Goal: Information Seeking & Learning: Find specific fact

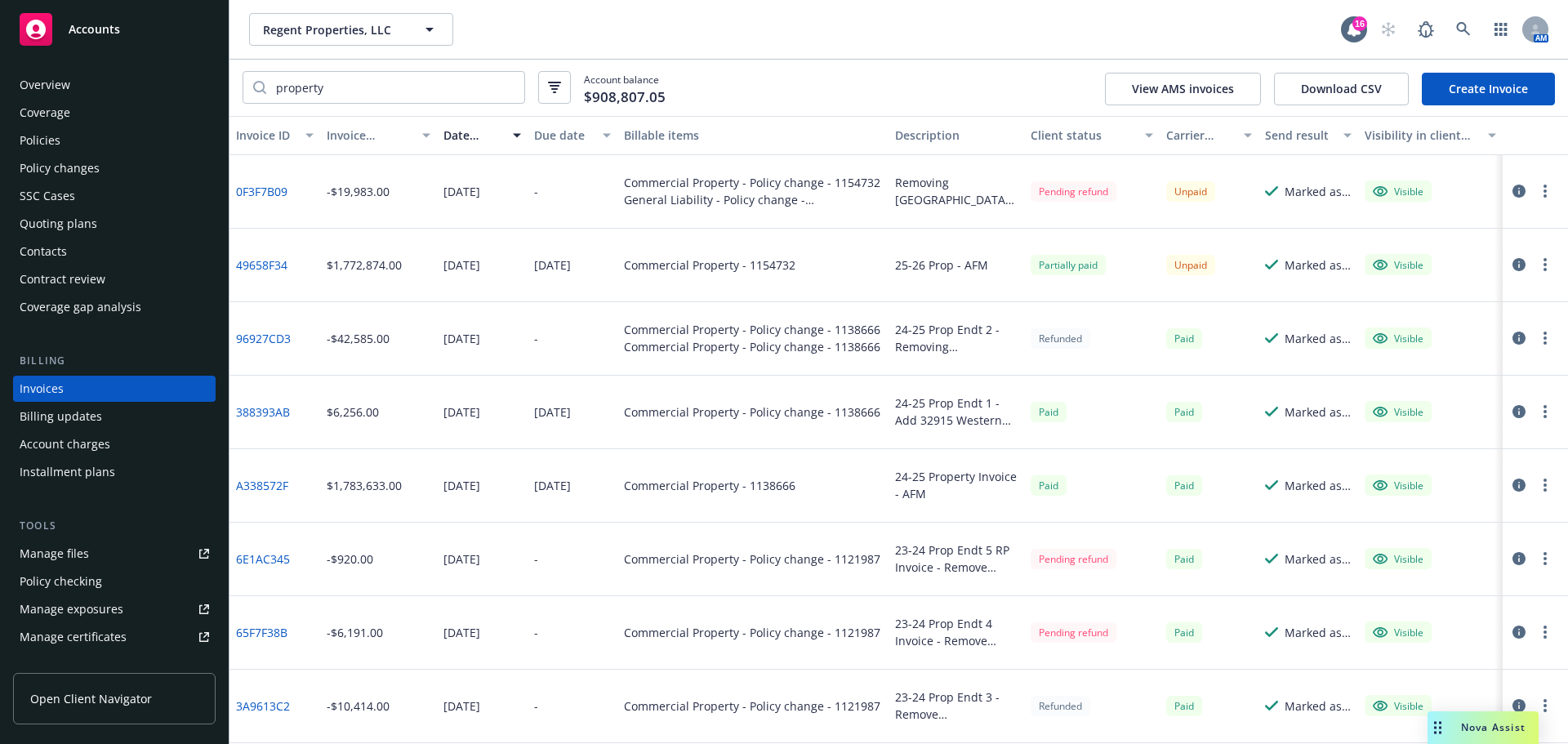
click at [326, 24] on span "Regent Properties, LLC" at bounding box center [333, 29] width 141 height 17
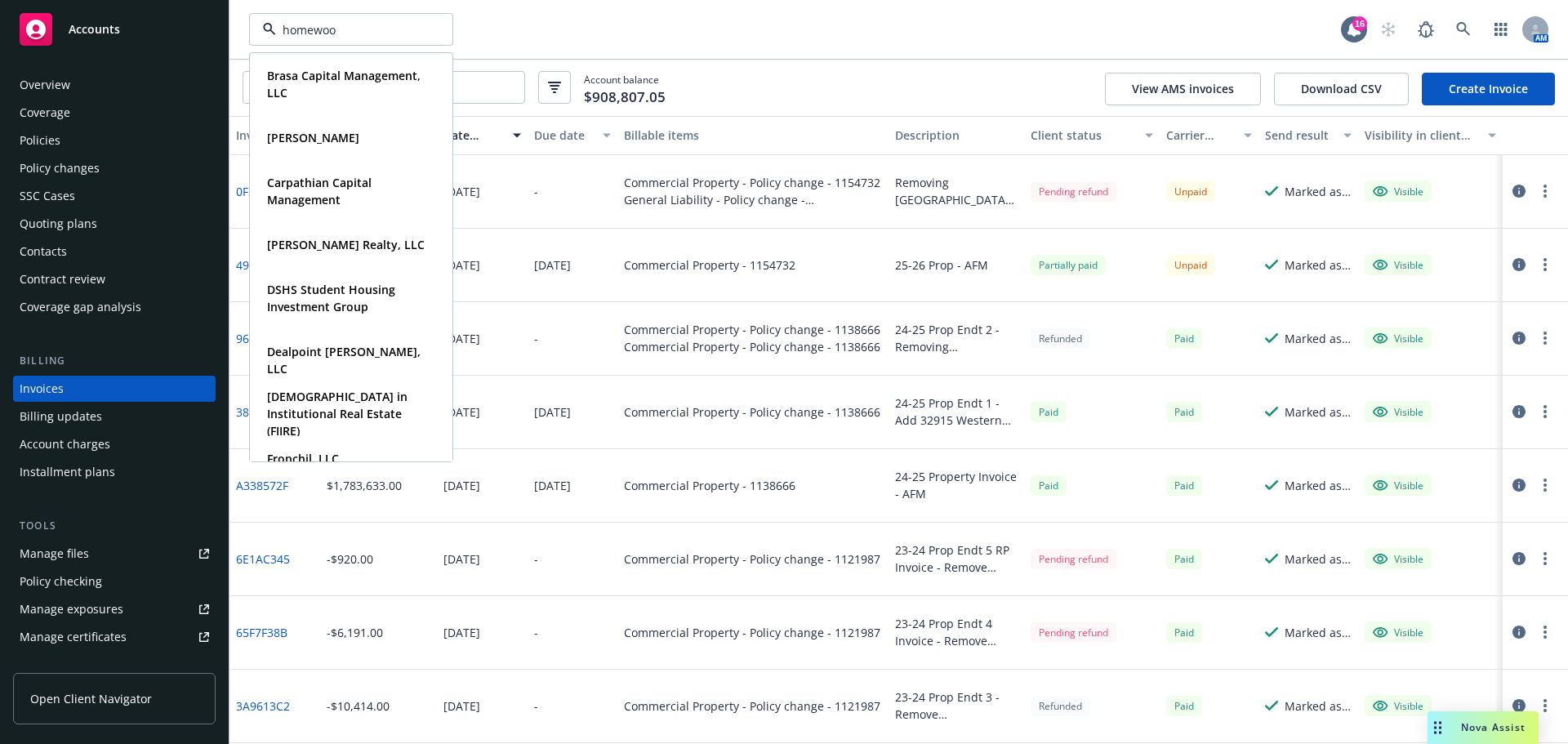
type input "homewood"
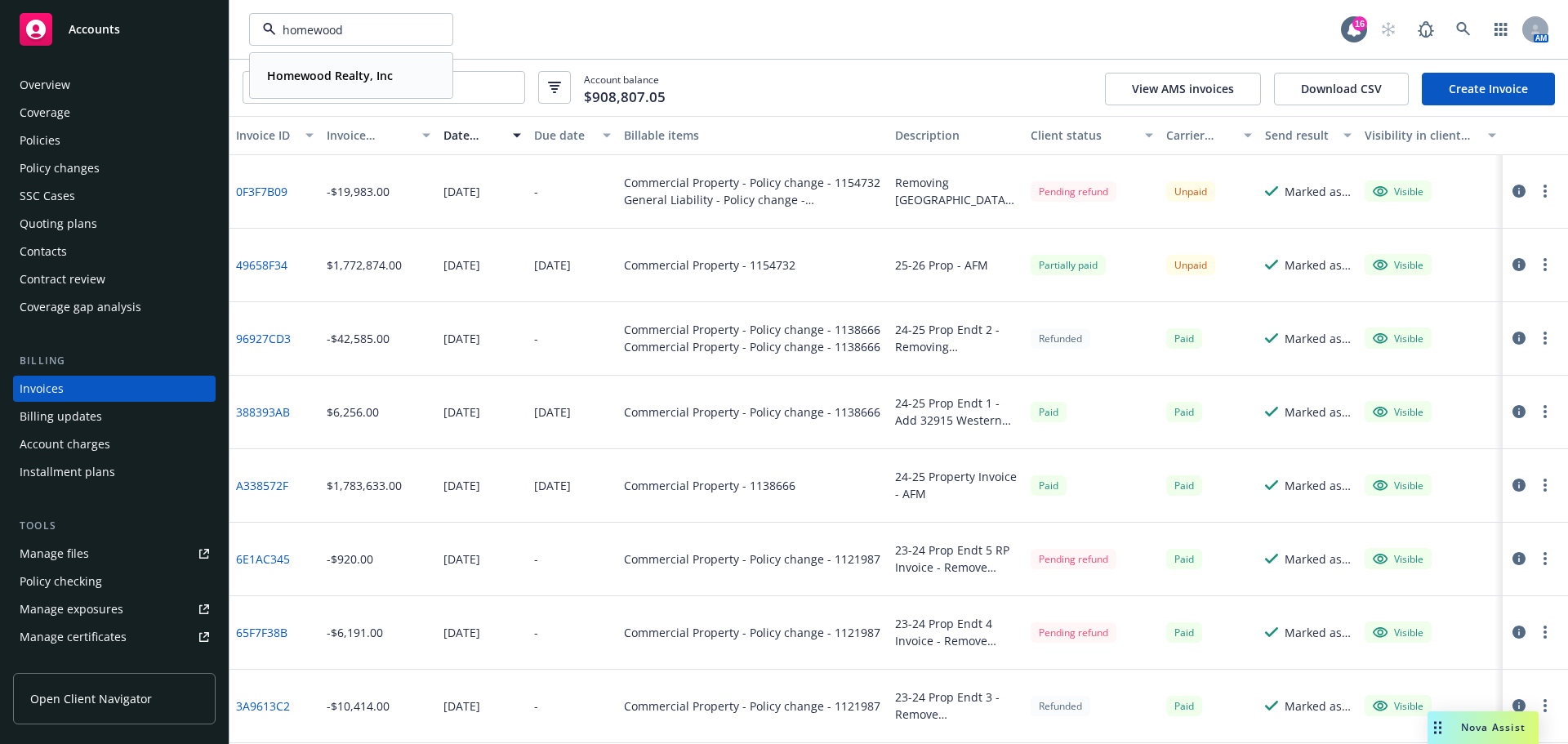
click at [303, 86] on div "Homewood Realty, Inc" at bounding box center [327, 76] width 135 height 24
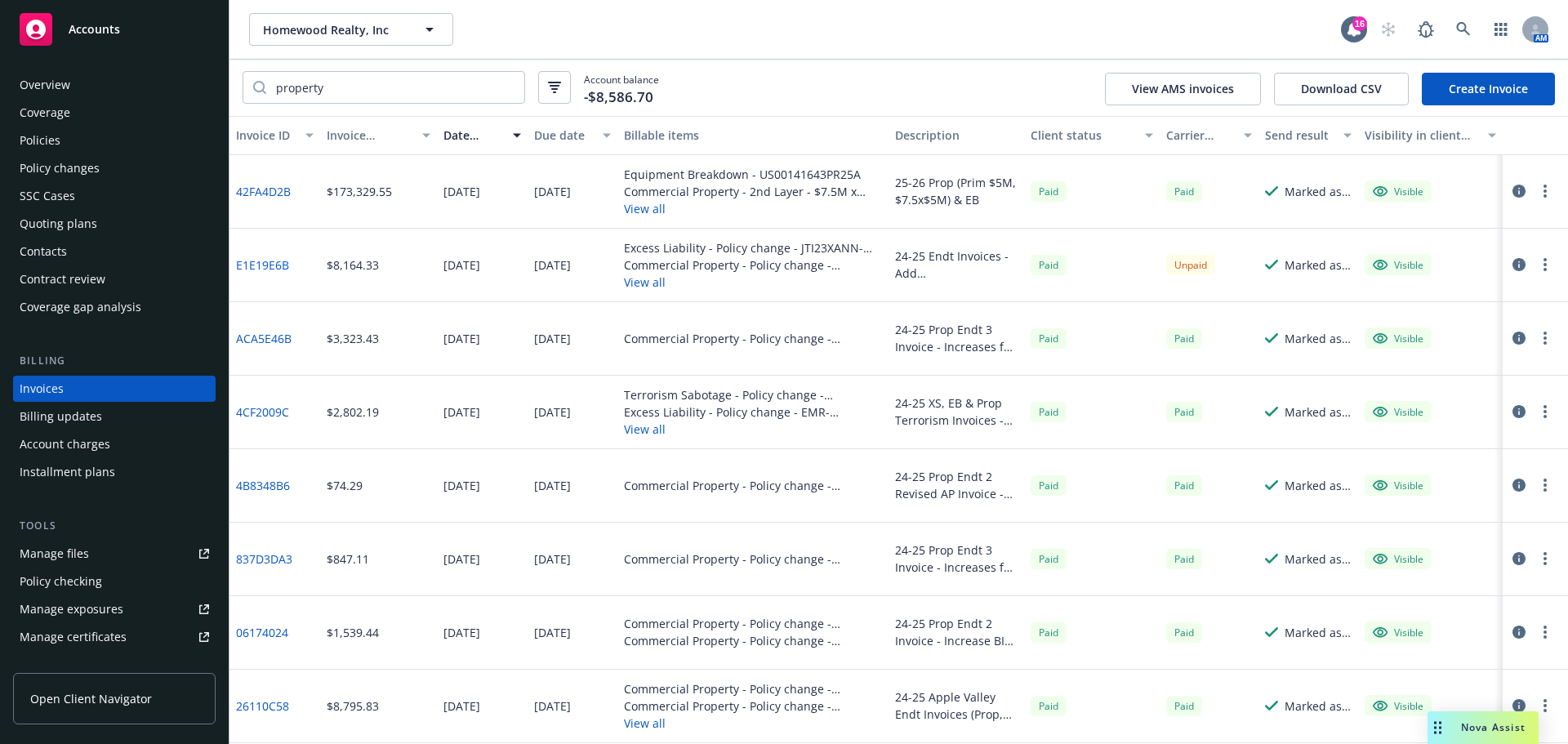
click at [86, 225] on div "Quoting plans" at bounding box center [58, 223] width 77 height 26
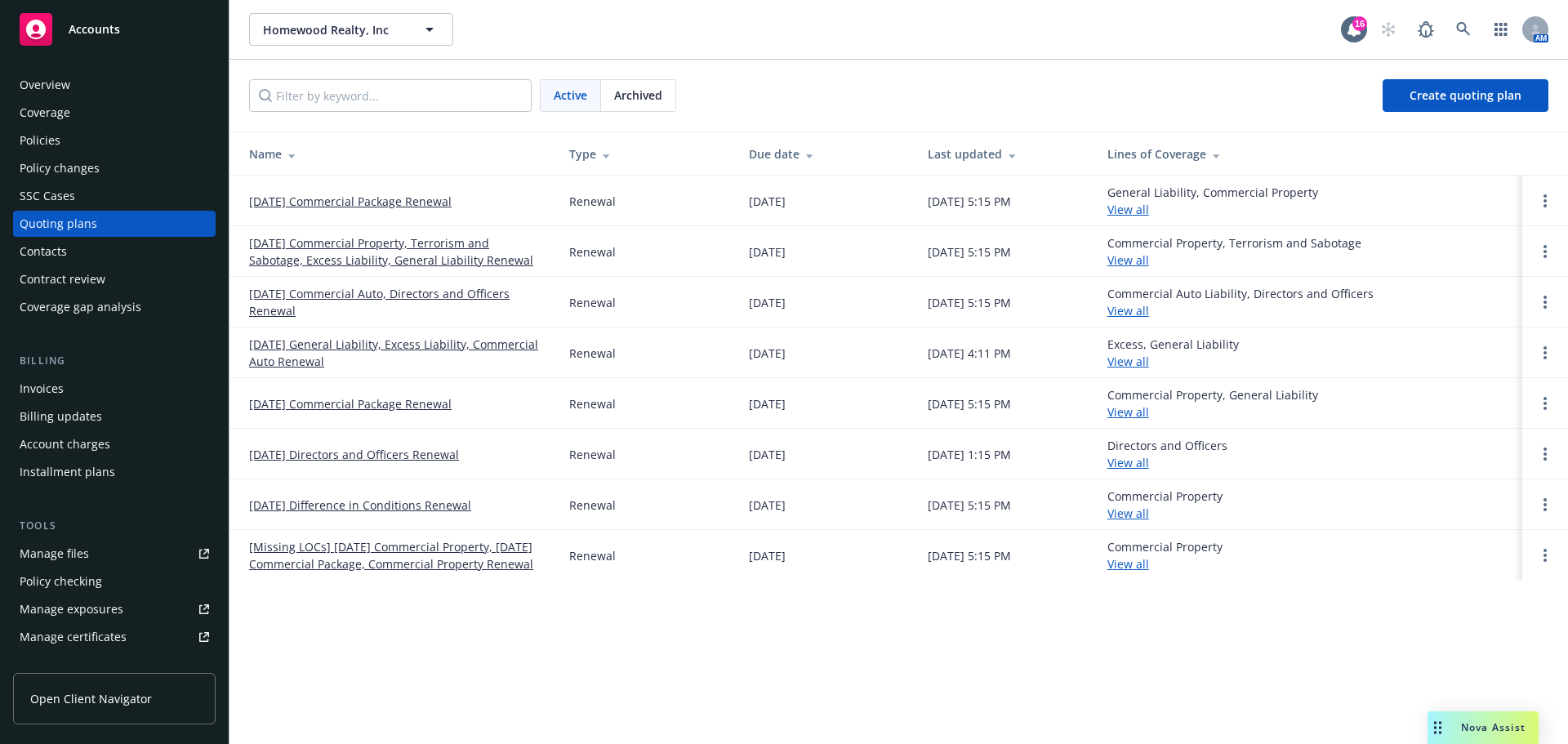
click at [86, 165] on div "Policy changes" at bounding box center [59, 168] width 80 height 26
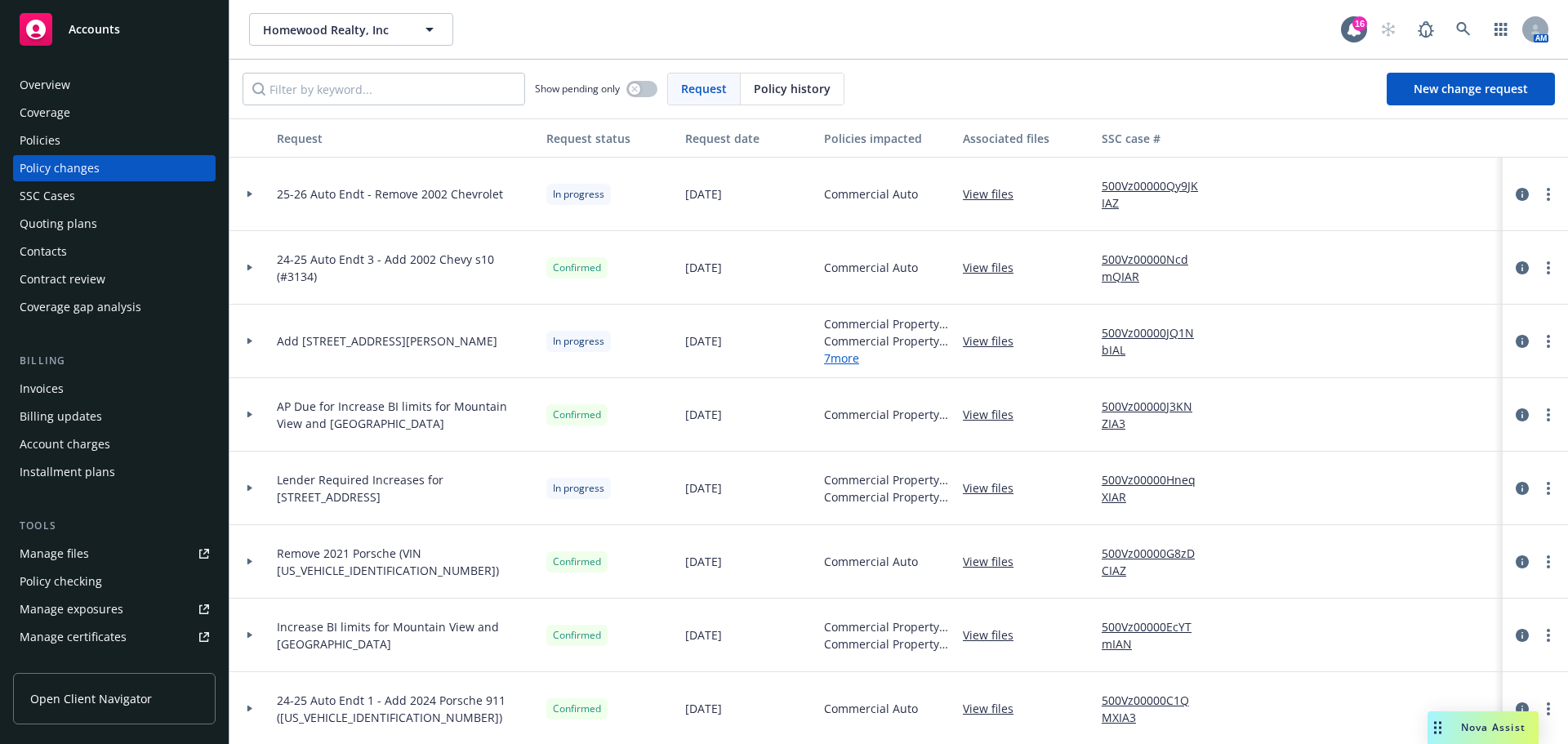
click at [247, 198] on div at bounding box center [249, 195] width 41 height 74
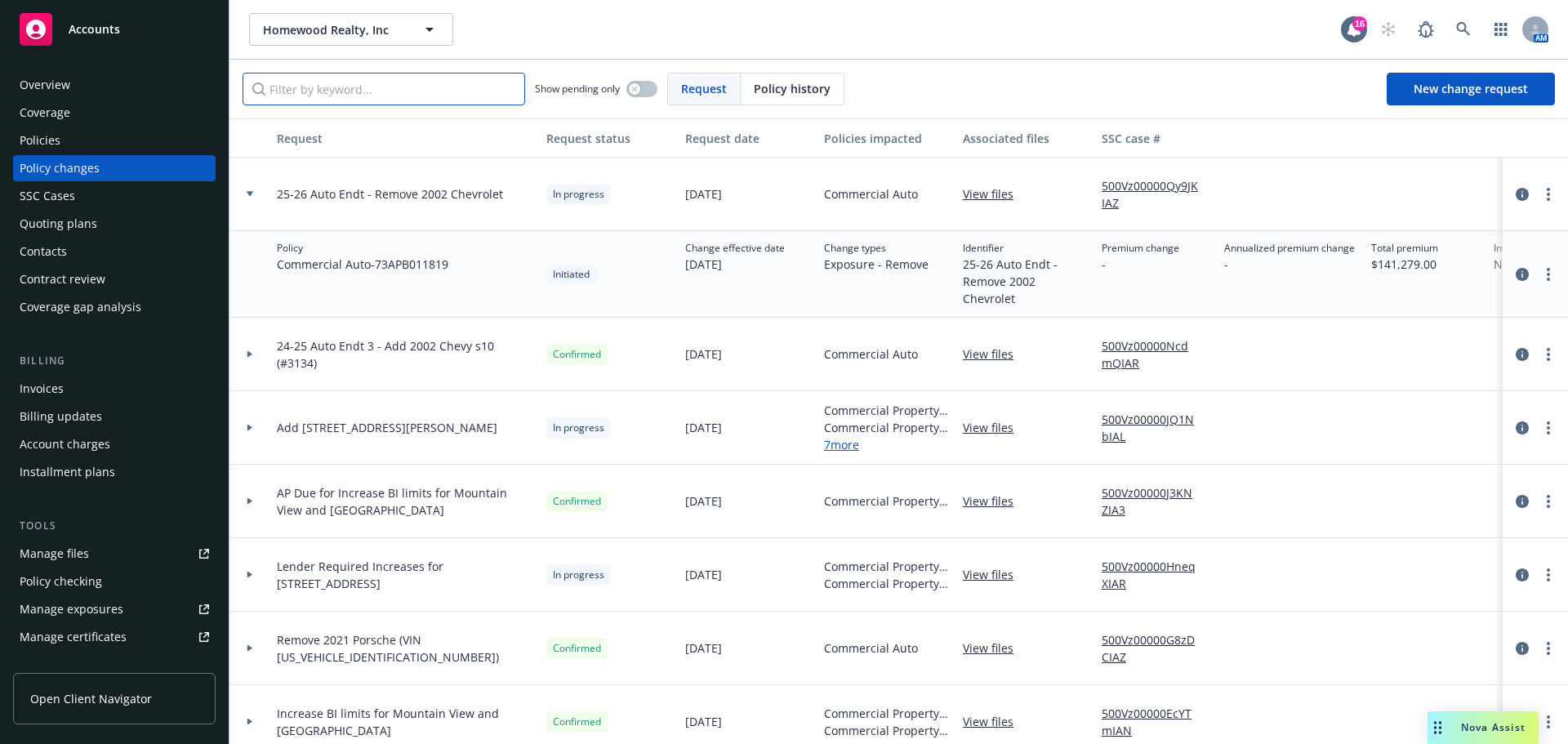
click at [328, 84] on input "Filter by keyword..." at bounding box center [384, 89] width 283 height 33
click at [50, 141] on div "Policies" at bounding box center [39, 140] width 41 height 26
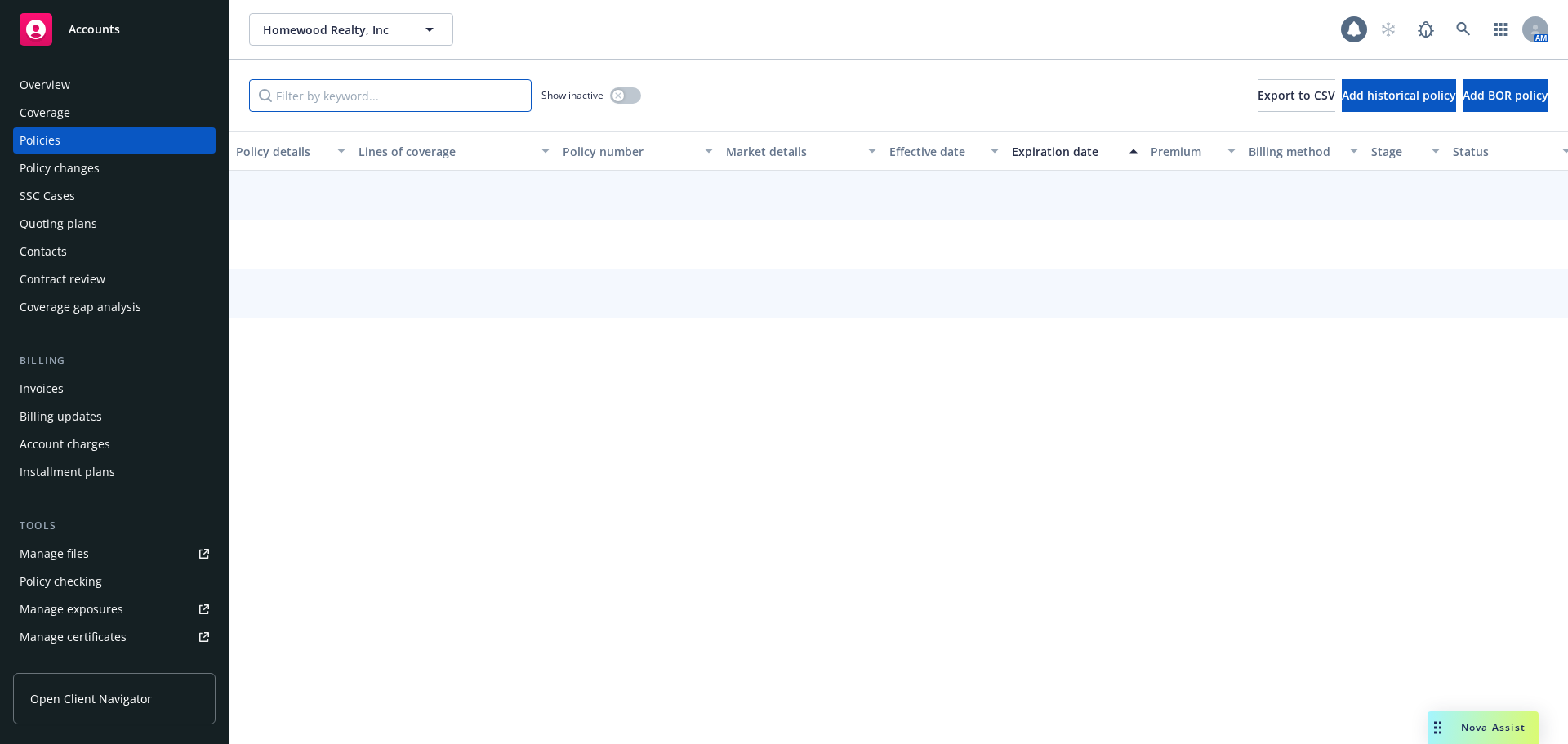
click at [371, 102] on input "Filter by keyword..." at bounding box center [390, 95] width 283 height 33
paste input "73APB011819"
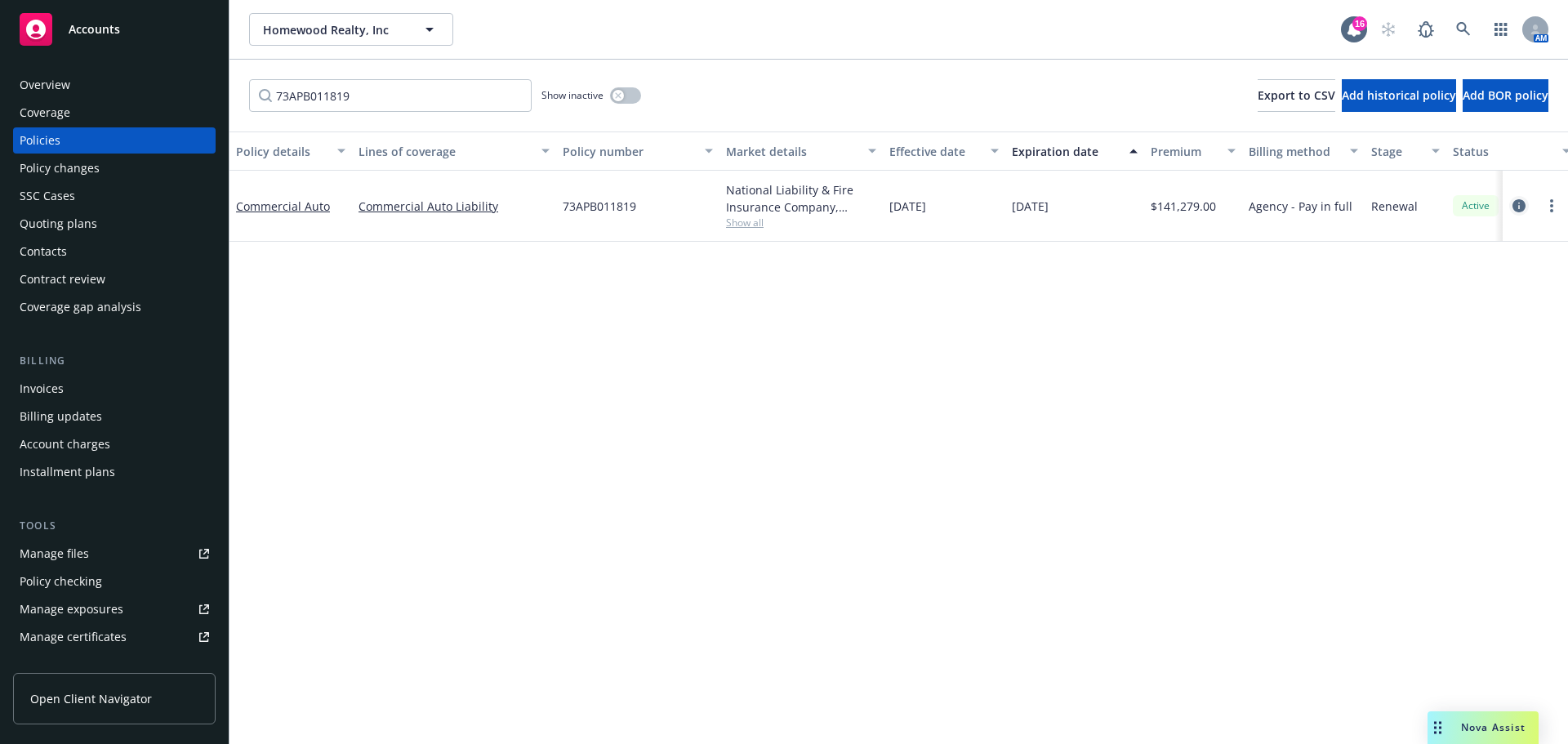
click at [1518, 200] on icon "circleInformation" at bounding box center [1519, 206] width 13 height 13
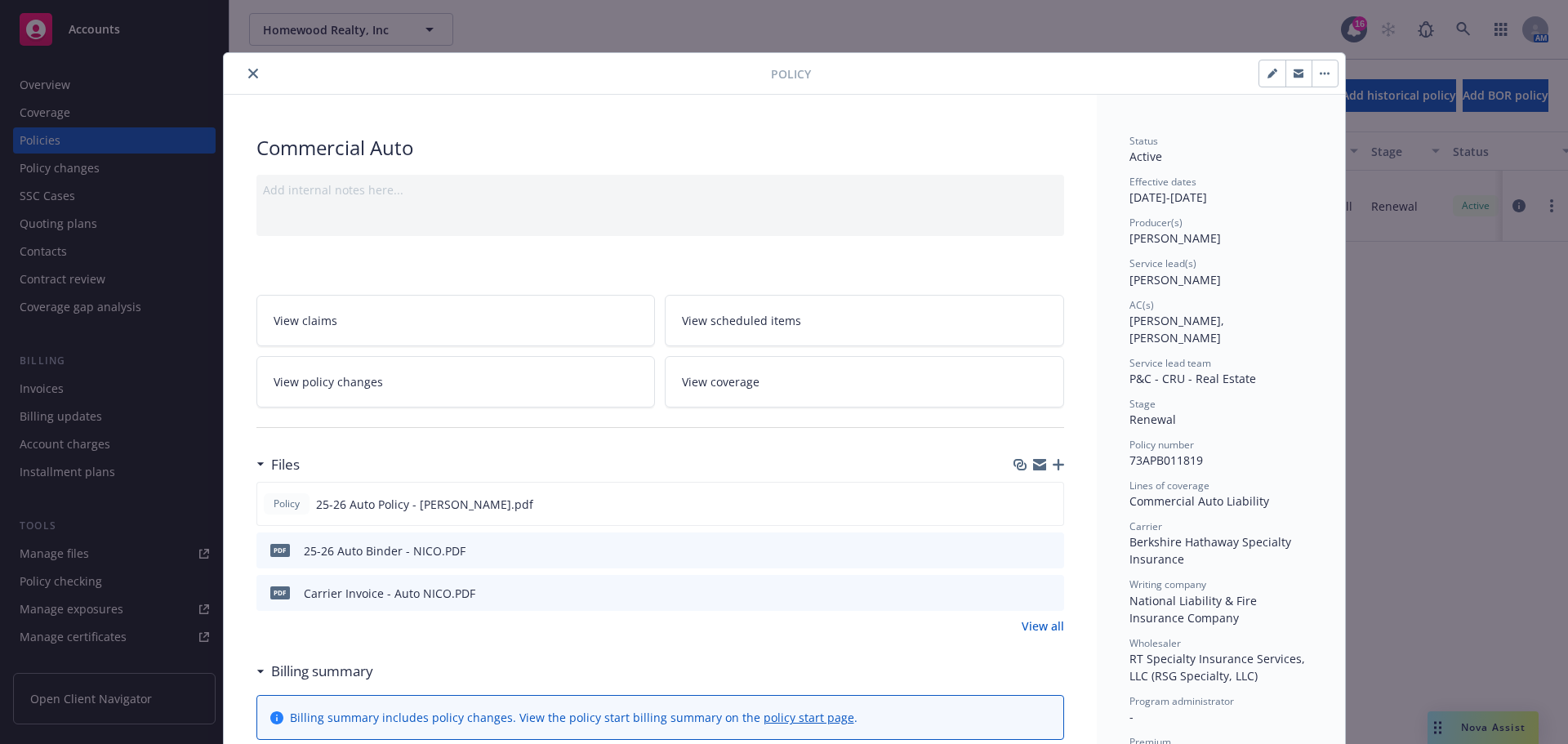
drag, startPoint x: 525, startPoint y: 79, endPoint x: 398, endPoint y: 79, distance: 127.0
click at [525, 79] on div at bounding box center [500, 73] width 541 height 19
click at [251, 75] on icon "close" at bounding box center [253, 74] width 10 height 10
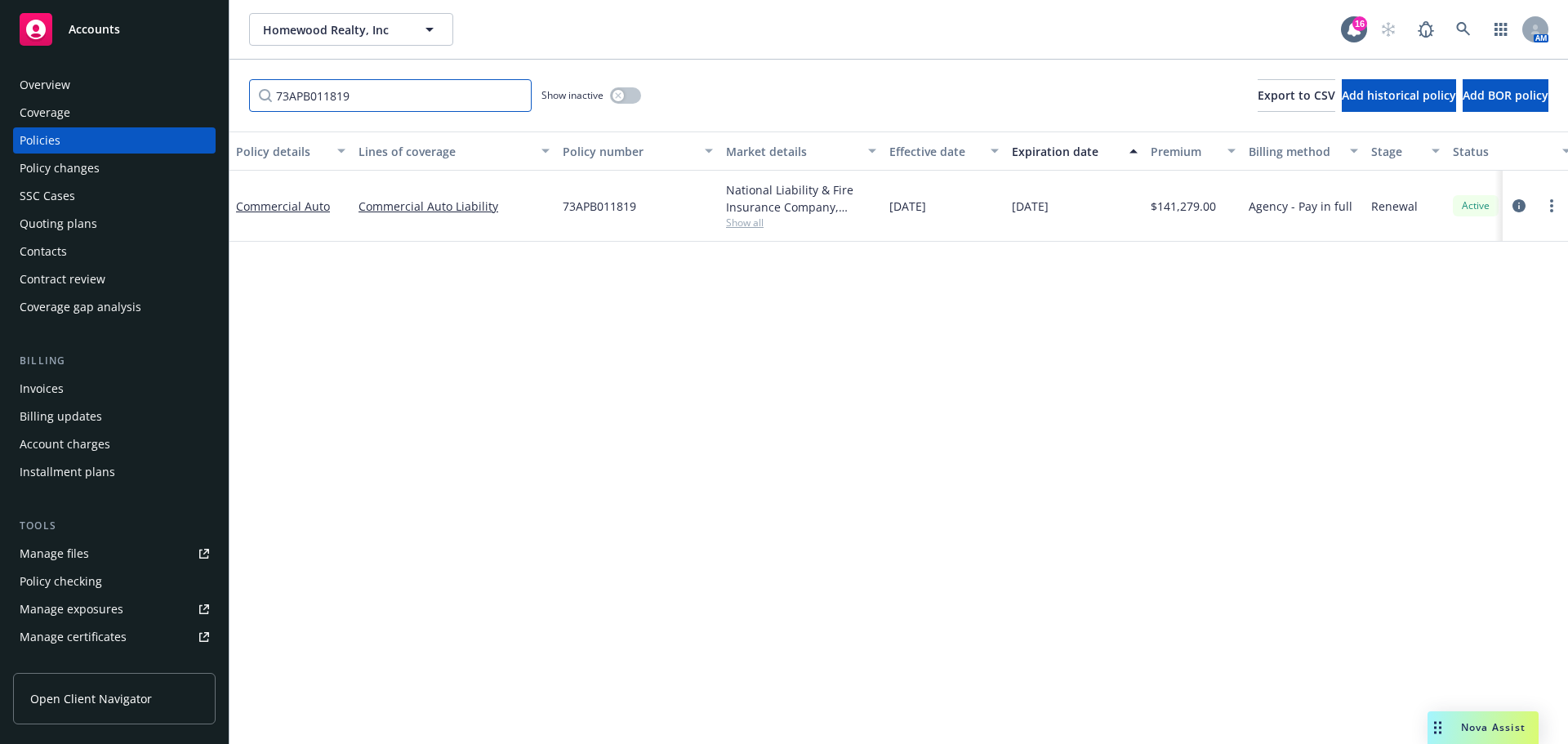
click at [374, 94] on input "73APB011819" at bounding box center [390, 95] width 283 height 33
paste input "APB 008933"
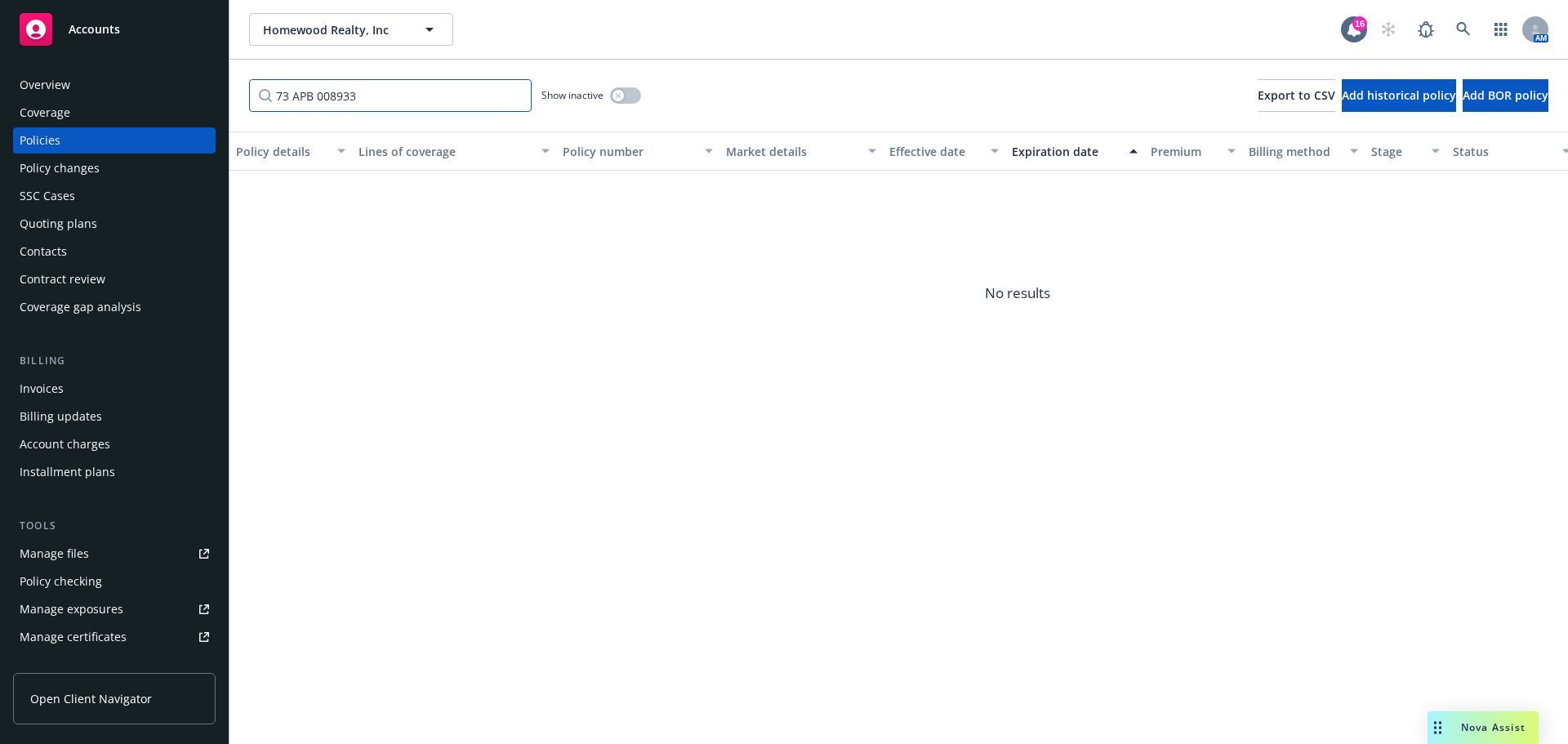
type input "73 APB 008933"
click at [614, 94] on div "button" at bounding box center [619, 96] width 12 height 12
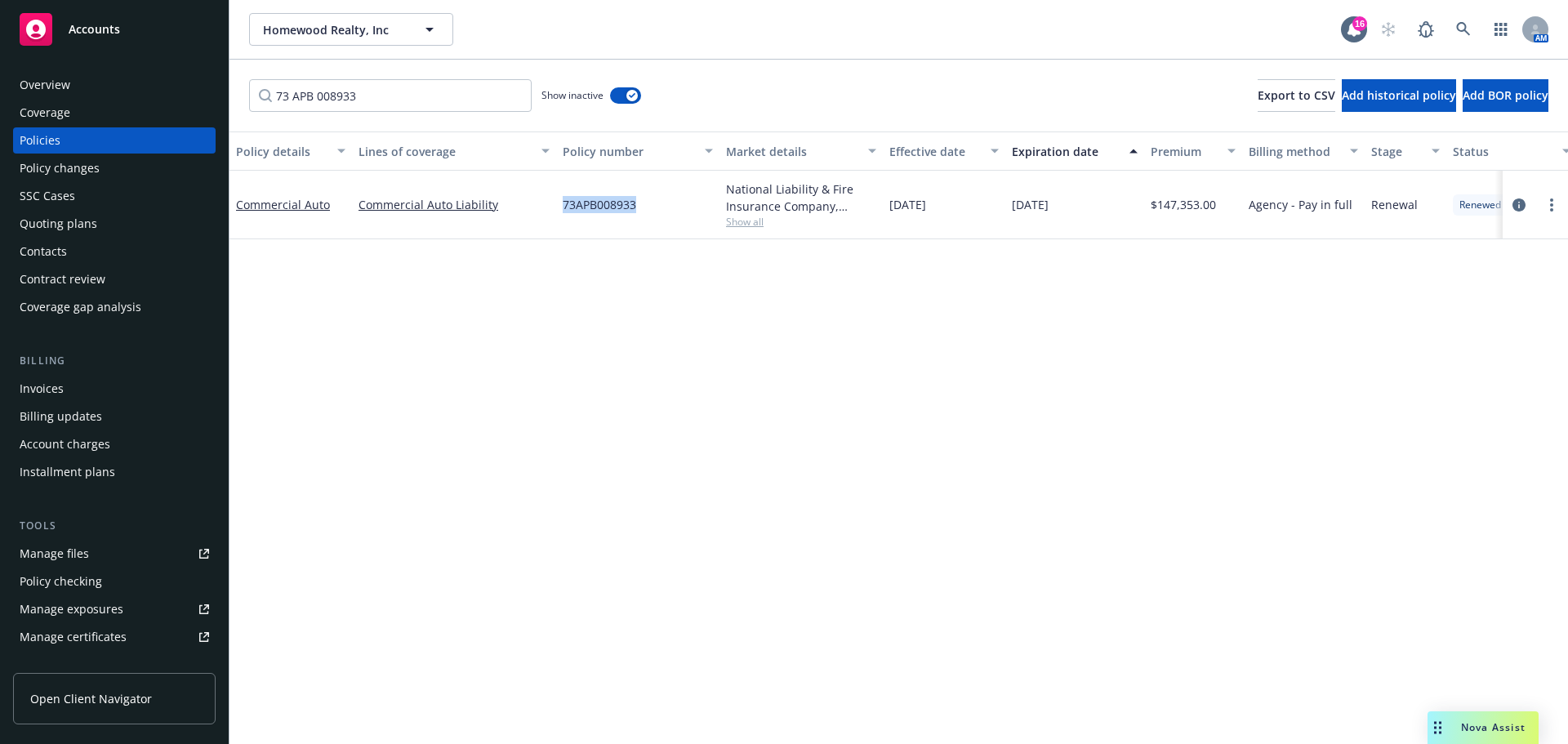
drag, startPoint x: 637, startPoint y: 201, endPoint x: 559, endPoint y: 209, distance: 78.4
click at [559, 209] on div "73APB008933" at bounding box center [637, 205] width 164 height 69
click at [1515, 204] on icon "circleInformation" at bounding box center [1519, 205] width 13 height 13
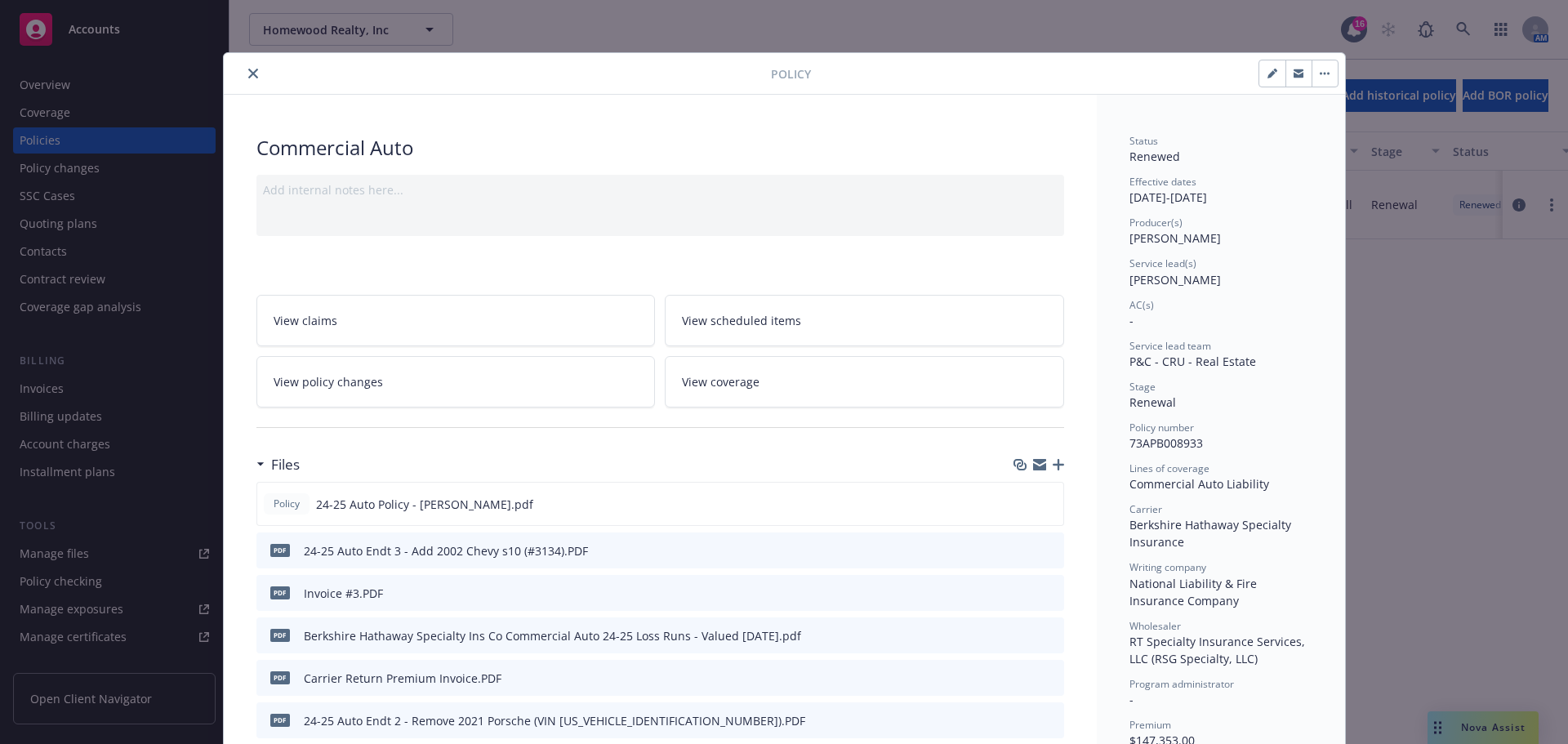
click at [1042, 546] on icon "preview file" at bounding box center [1048, 550] width 15 height 12
click at [243, 71] on button "close" at bounding box center [253, 73] width 19 height 19
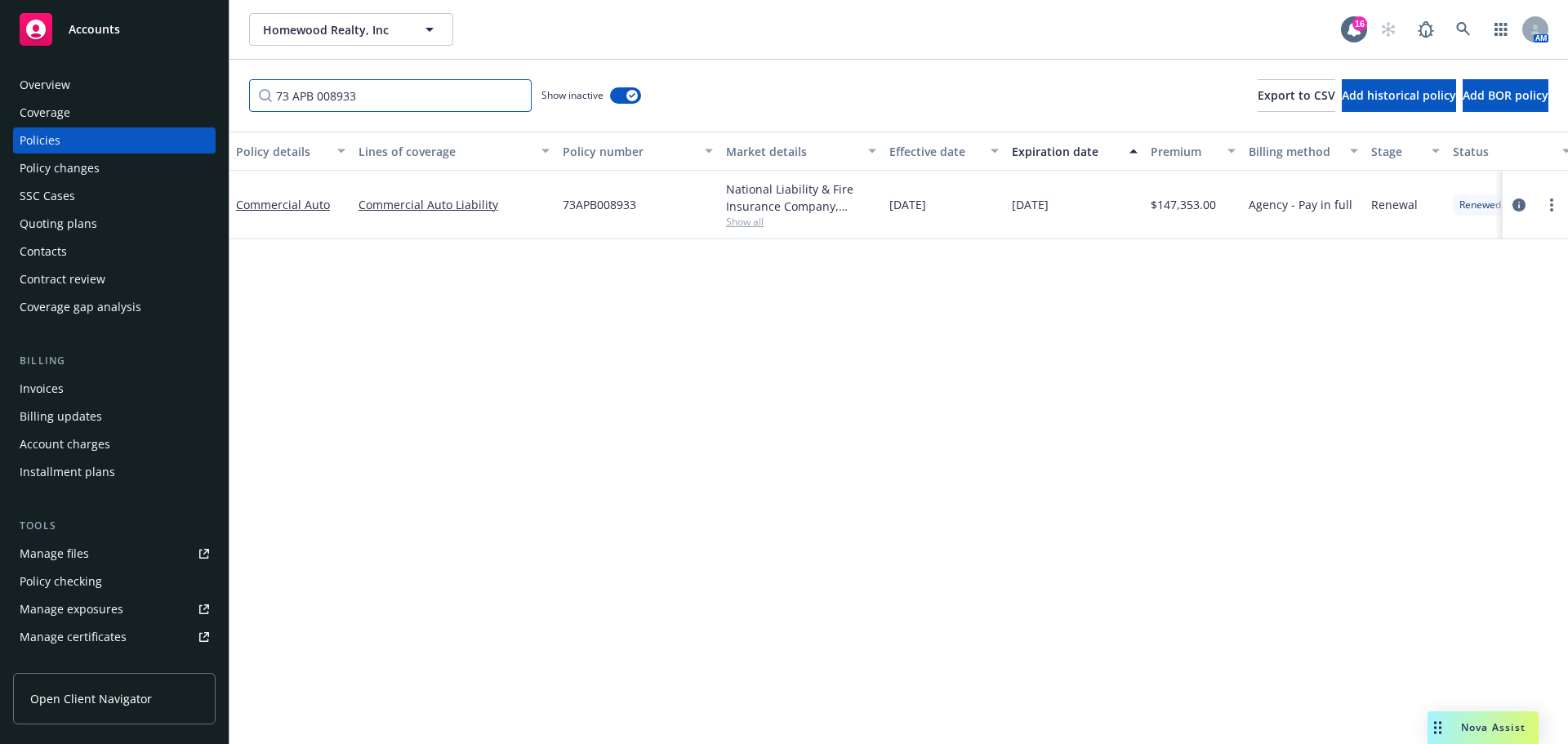
click at [390, 92] on input "73 APB 008933" at bounding box center [390, 95] width 283 height 33
drag, startPoint x: 1340, startPoint y: 546, endPoint x: 493, endPoint y: 275, distance: 889.3
click at [1318, 528] on div "Policy details Lines of coverage Policy number Market details Effective date Ex…" at bounding box center [898, 438] width 1338 height 613
click at [47, 391] on div "Invoices" at bounding box center [41, 388] width 44 height 26
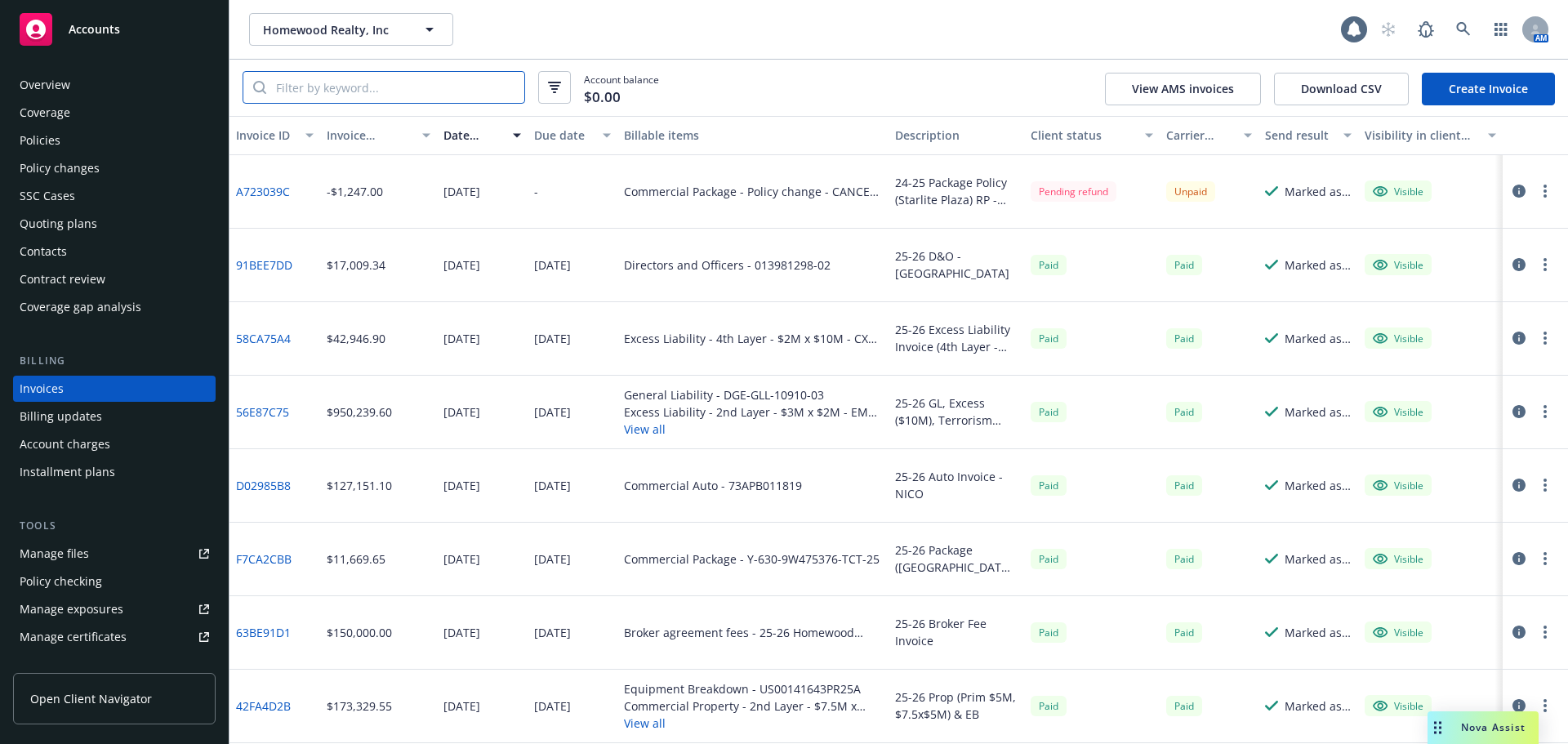
click at [358, 91] on input "search" at bounding box center [395, 87] width 258 height 31
paste input "A82BEBA4"
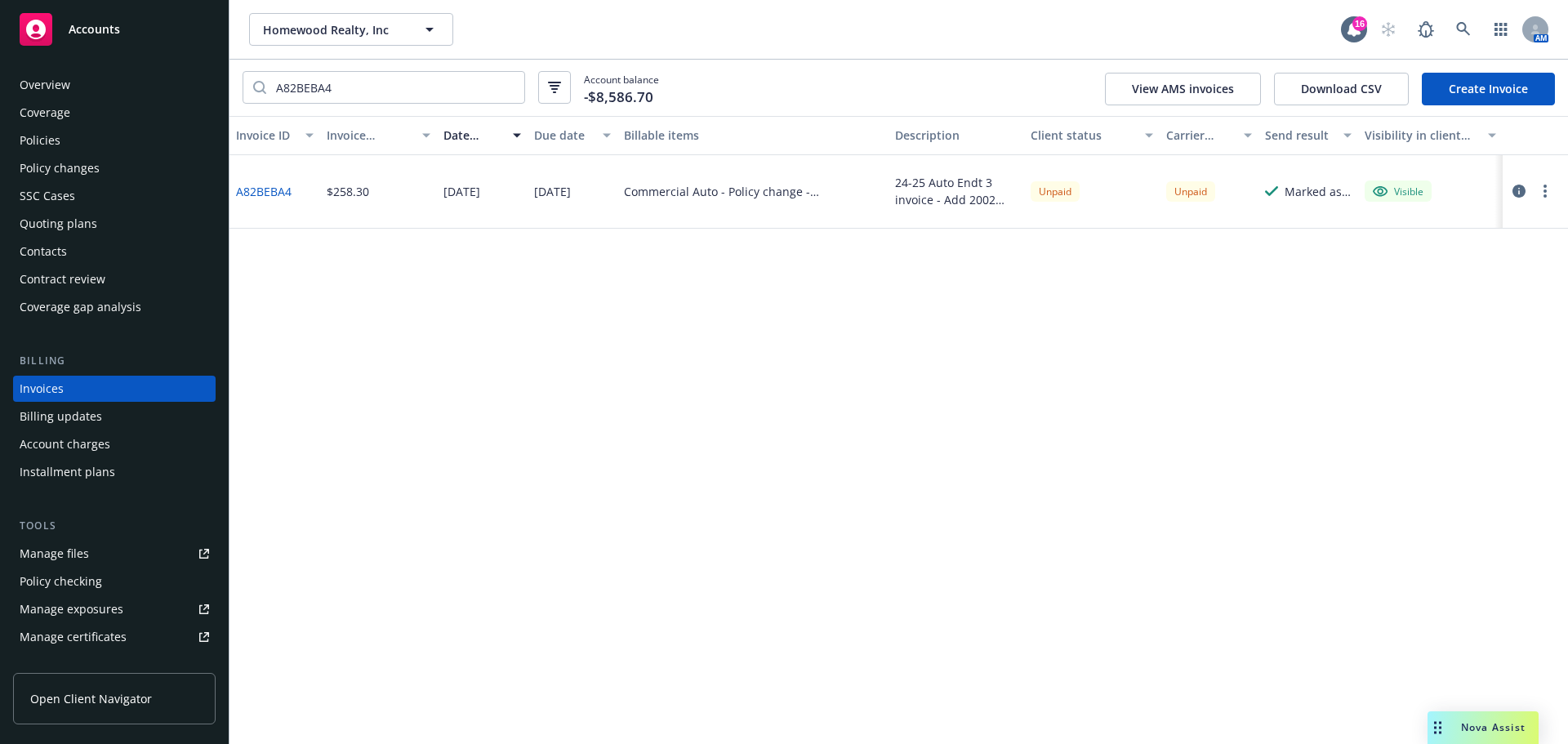
click at [578, 8] on div "Homewood Realty, Inc Homewood Realty, Inc 16 AM" at bounding box center [898, 29] width 1338 height 59
drag, startPoint x: 299, startPoint y: 73, endPoint x: 41, endPoint y: 81, distance: 258.1
click at [41, 81] on div "Accounts Overview Coverage Policies Policy changes SSC Cases Quoting plans Cont…" at bounding box center [784, 372] width 1568 height 744
type input "auto"
click at [62, 125] on div "Coverage" at bounding box center [44, 113] width 50 height 26
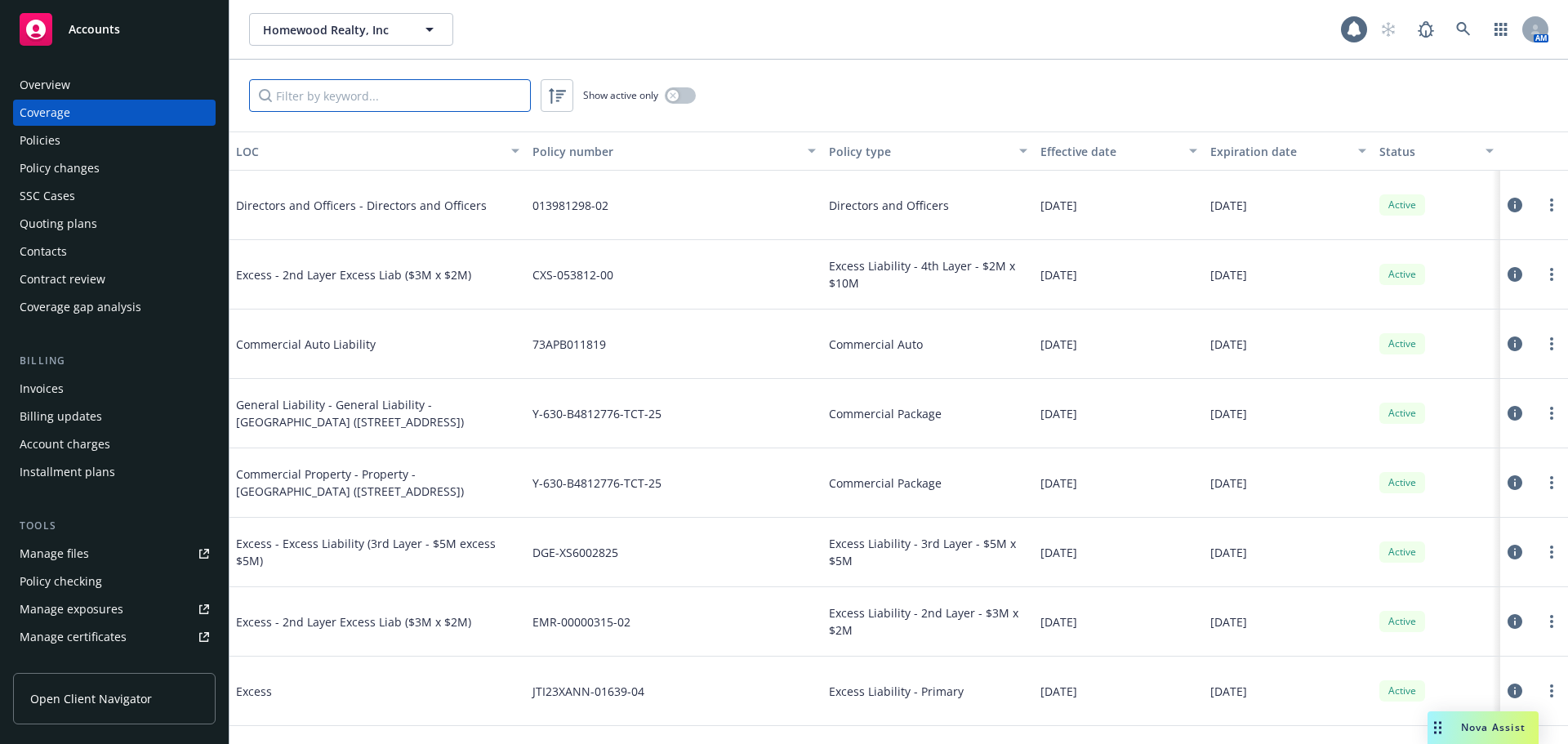
click at [384, 107] on input "Filter by keyword..." at bounding box center [390, 95] width 282 height 33
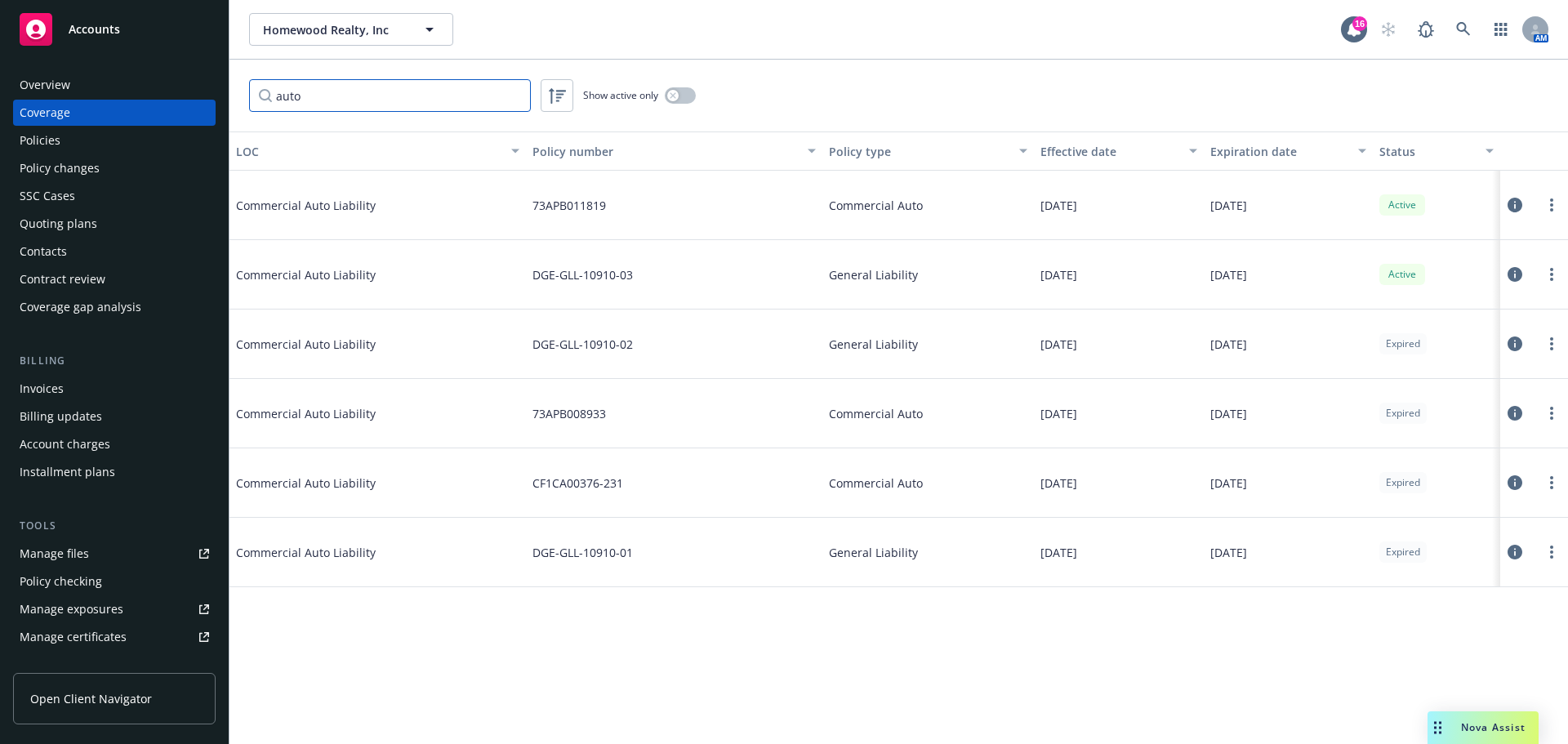
type input "auto"
click at [673, 96] on icon "button" at bounding box center [672, 95] width 6 height 6
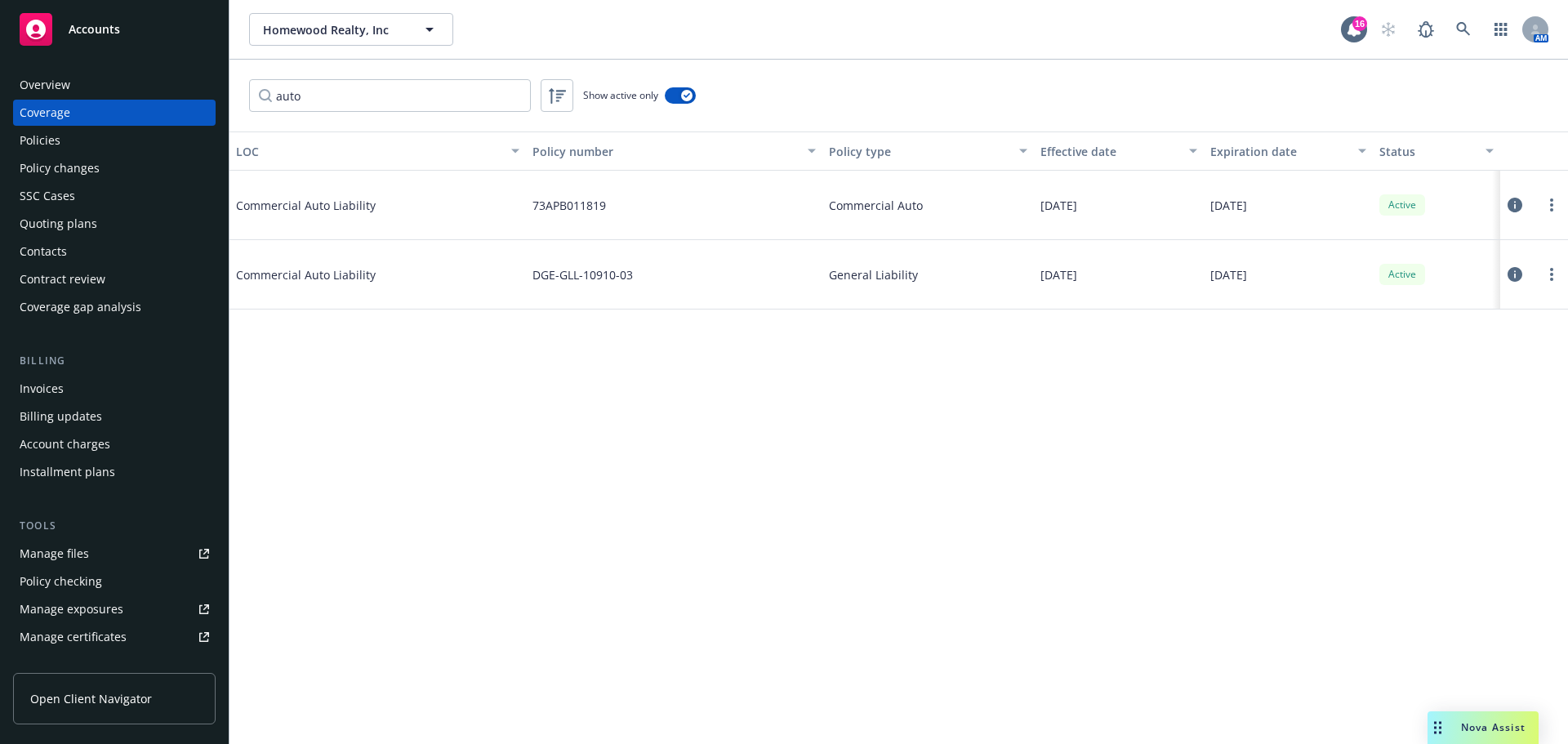
click at [1564, 610] on div "LOC Policy number Policy type Effective date Expiration date Status Commercial …" at bounding box center [898, 438] width 1338 height 613
drag, startPoint x: 1283, startPoint y: 483, endPoint x: 1248, endPoint y: 382, distance: 106.9
click at [1282, 479] on div "LOC Policy number Policy type Effective date Expiration date Status Commercial …" at bounding box center [898, 438] width 1338 height 613
drag, startPoint x: 898, startPoint y: 358, endPoint x: 745, endPoint y: 348, distance: 153.3
click at [745, 348] on div "LOC Policy number Policy type Effective date Expiration date Status Commercial …" at bounding box center [898, 438] width 1338 height 613
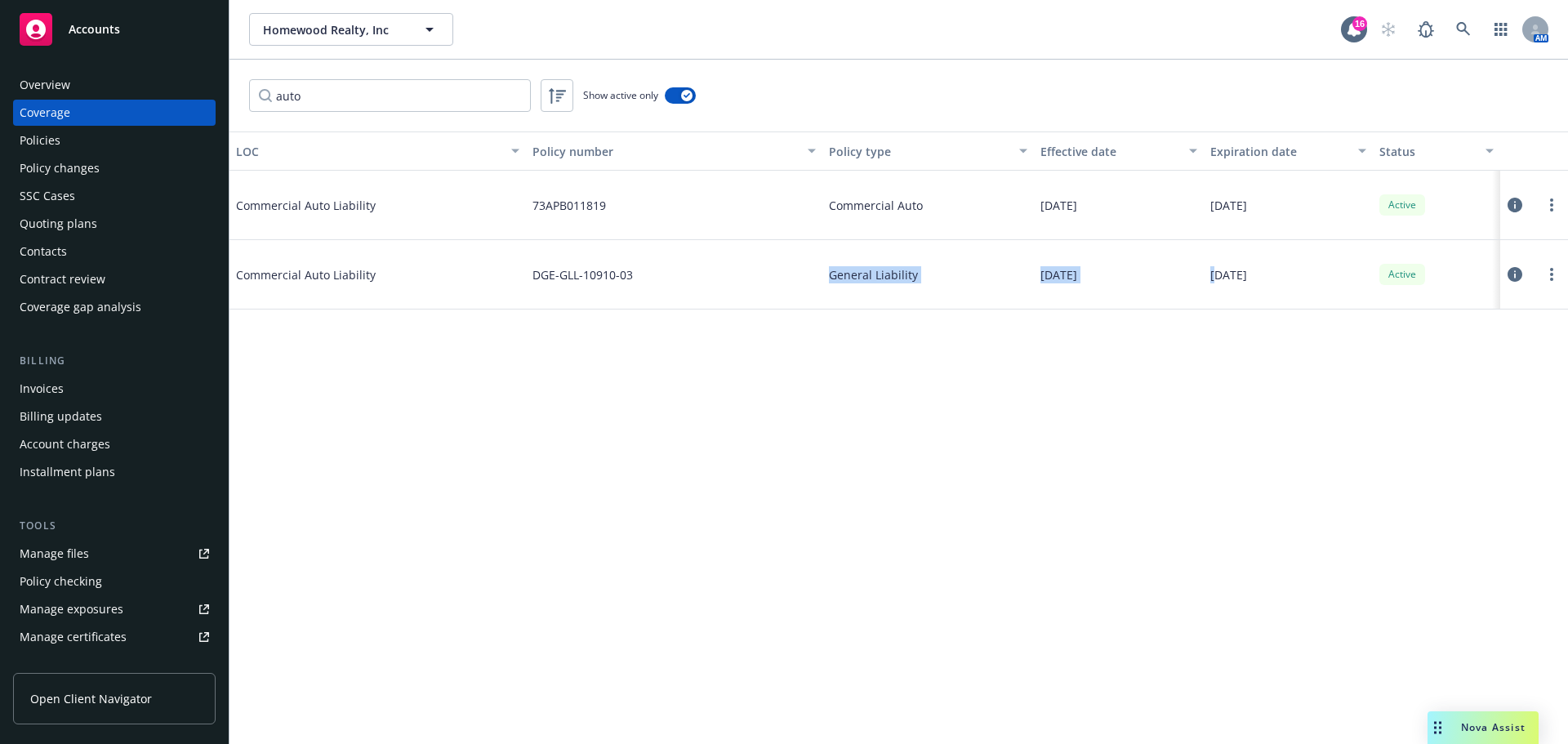
click at [718, 404] on div "LOC Policy number Policy type Effective date Expiration date Status Commercial …" at bounding box center [898, 438] width 1338 height 613
click at [79, 155] on div "Overview Coverage Policies Policy changes SSC Cases Quoting plans Contacts Cont…" at bounding box center [114, 196] width 202 height 249
click at [58, 135] on div "Policies" at bounding box center [39, 140] width 41 height 26
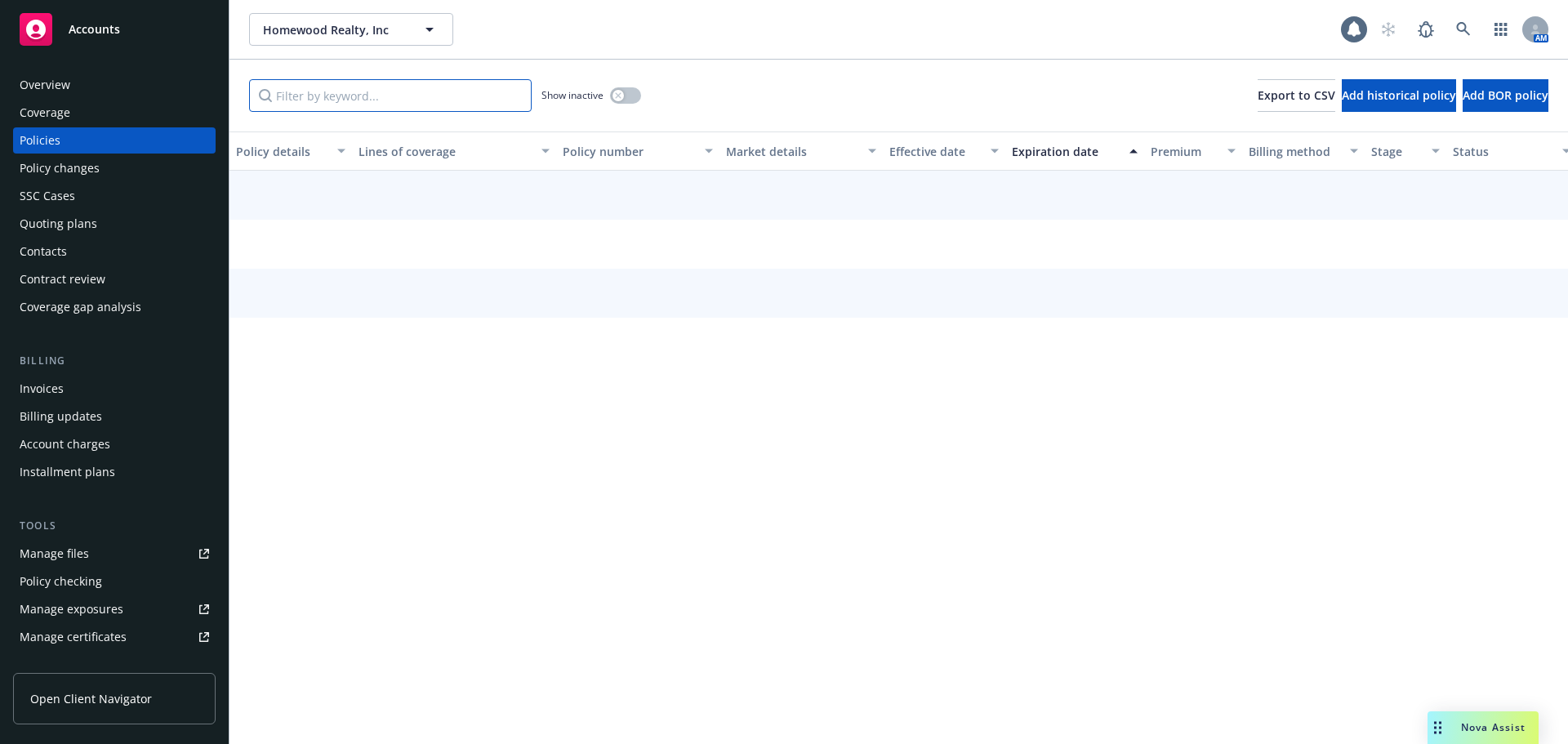
click at [445, 105] on input "Filter by keyword..." at bounding box center [390, 95] width 283 height 33
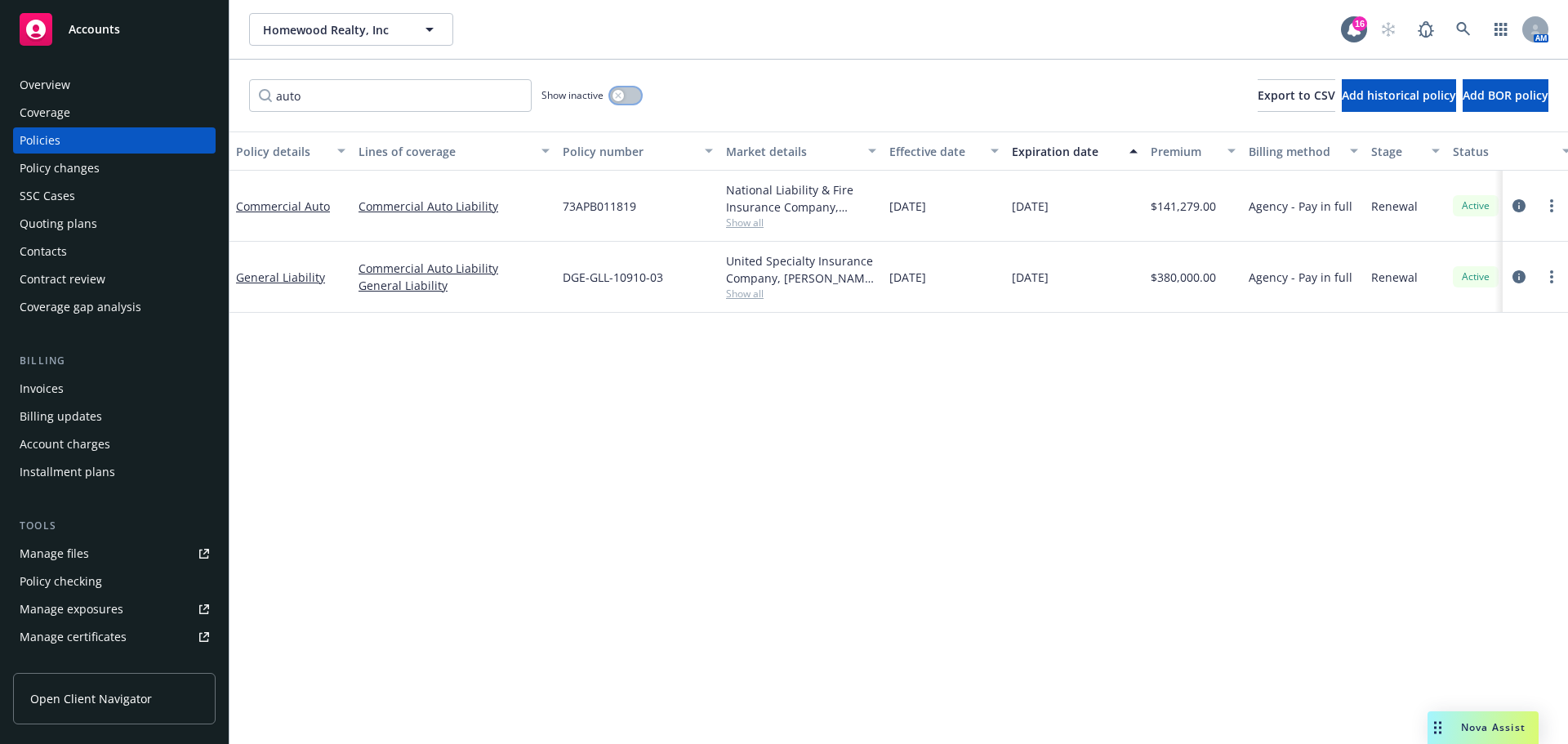
click at [618, 95] on icon "button" at bounding box center [618, 95] width 6 height 6
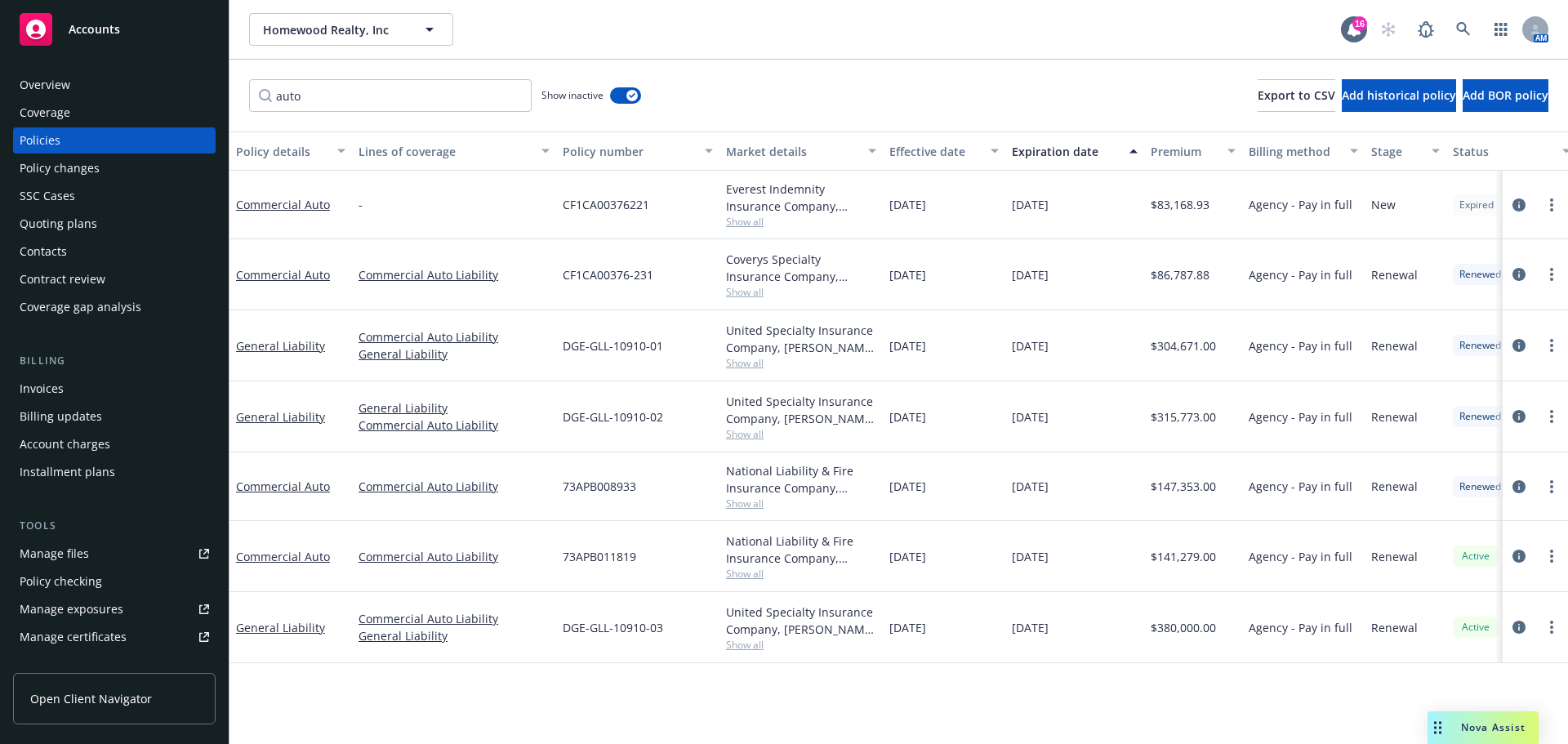
click at [754, 295] on span "Show all" at bounding box center [801, 292] width 150 height 14
click at [875, 694] on div "Policy details Lines of coverage Policy number Market details Effective date Ex…" at bounding box center [898, 438] width 1338 height 613
click at [754, 500] on span "Show all" at bounding box center [801, 503] width 150 height 14
click at [1013, 684] on div "Policy details Lines of coverage Policy number Market details Effective date Ex…" at bounding box center [898, 438] width 1338 height 613
click at [911, 29] on div "Homewood Realty, Inc Homewood Realty, Inc" at bounding box center [795, 29] width 1092 height 33
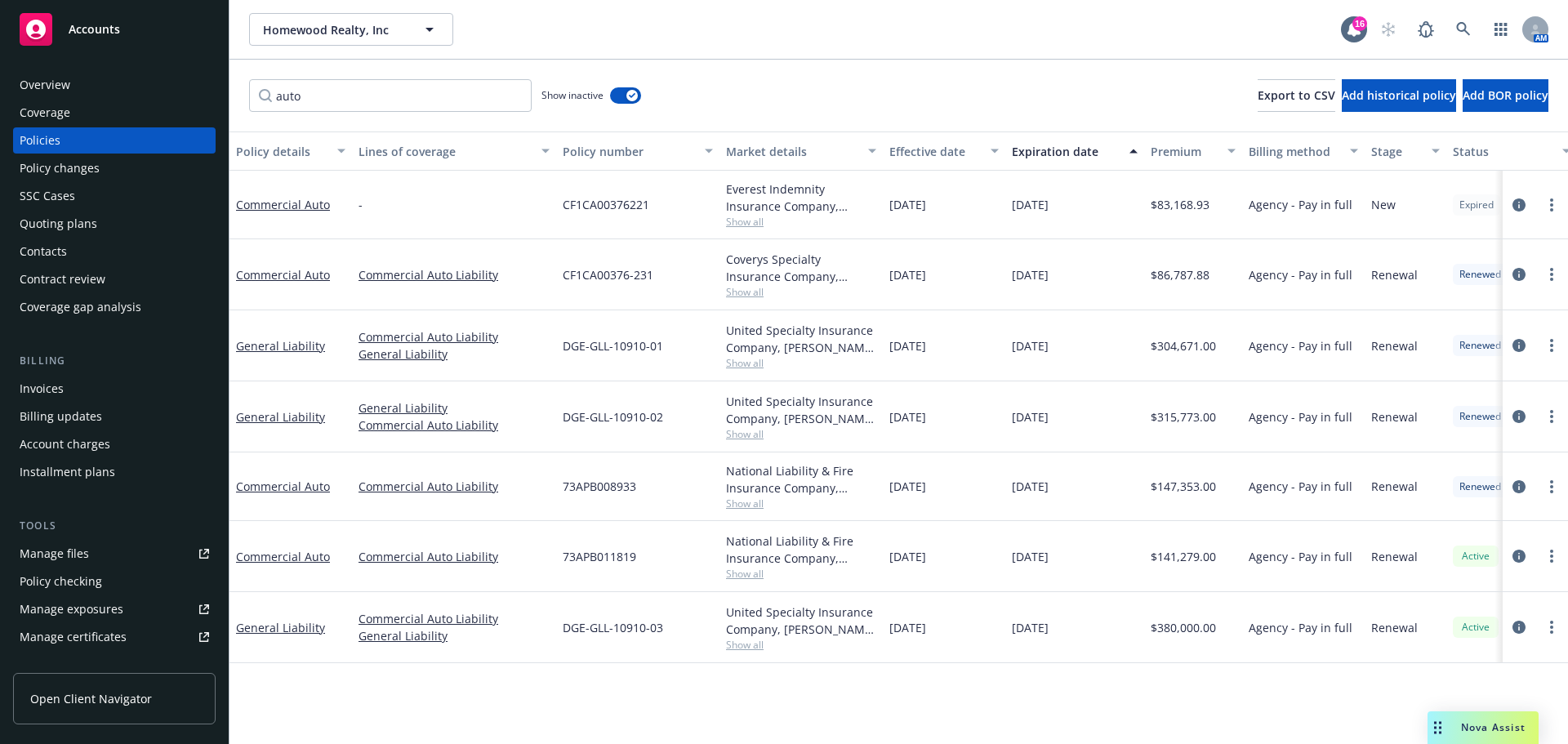
drag, startPoint x: 159, startPoint y: 140, endPoint x: 169, endPoint y: 139, distance: 10.0
click at [159, 140] on div "Policies" at bounding box center [114, 140] width 190 height 26
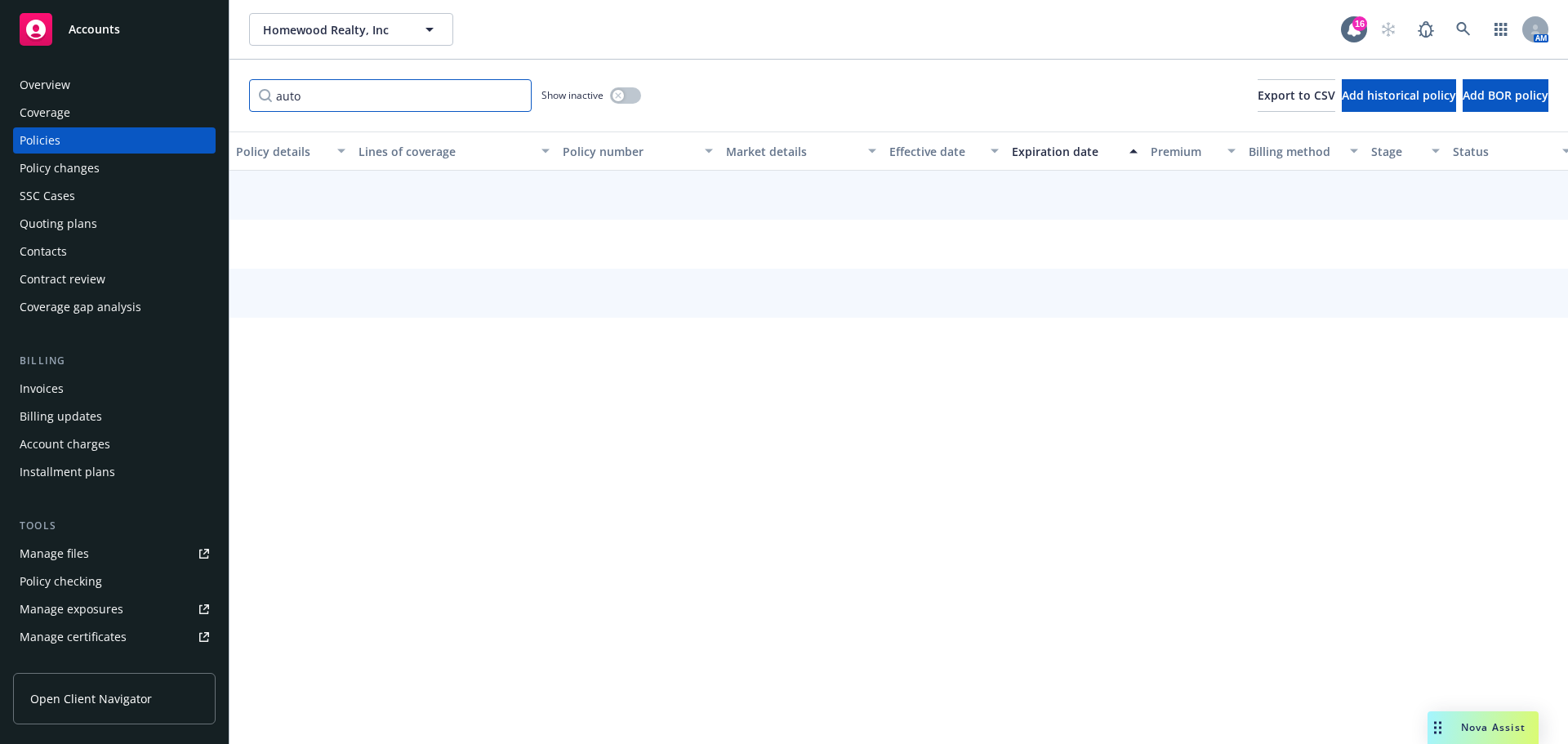
click at [363, 86] on input "auto" at bounding box center [390, 95] width 283 height 33
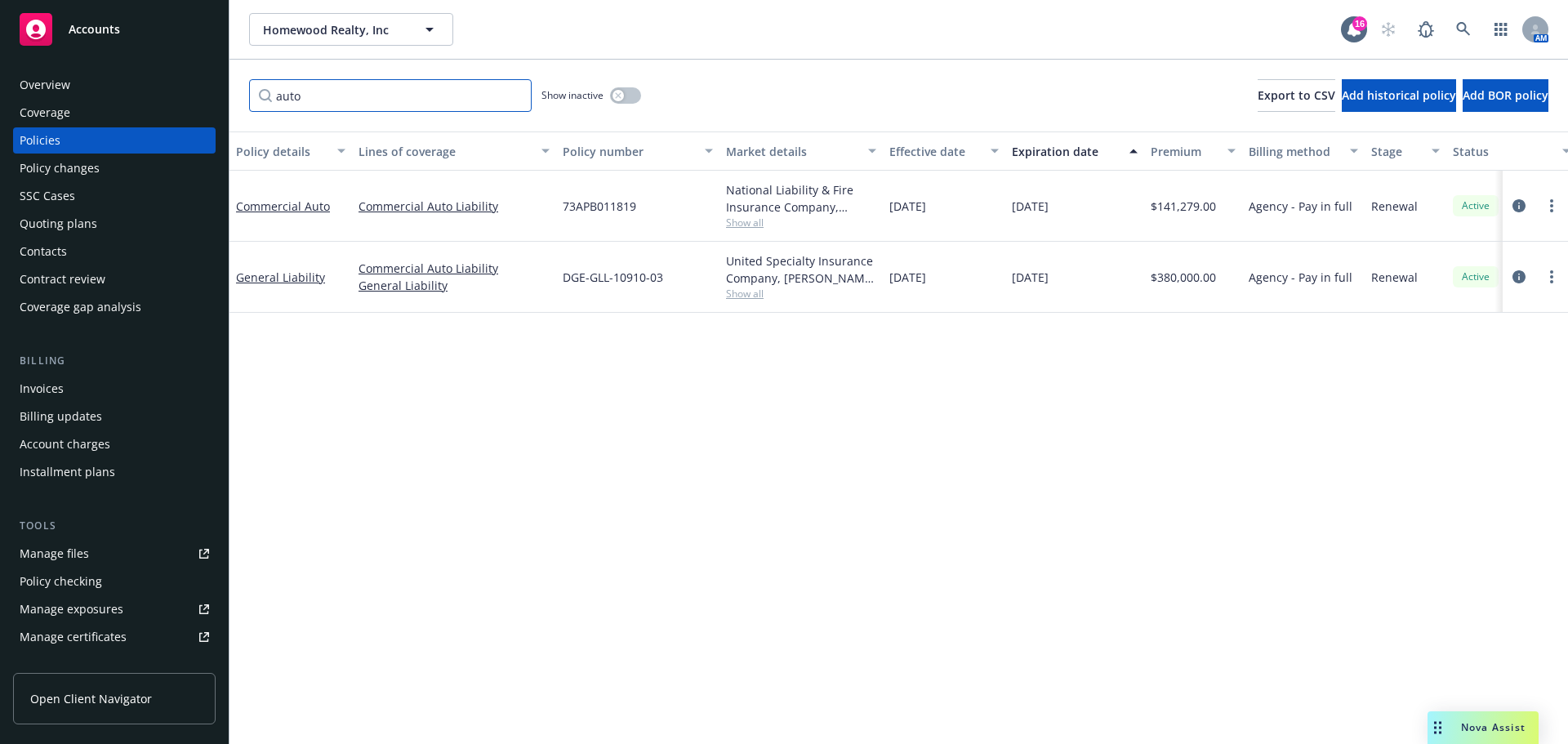
drag, startPoint x: 346, startPoint y: 89, endPoint x: 128, endPoint y: 93, distance: 218.0
click at [128, 93] on div "Accounts Overview Coverage Policies Policy changes SSC Cases Quoting plans Cont…" at bounding box center [784, 372] width 1568 height 744
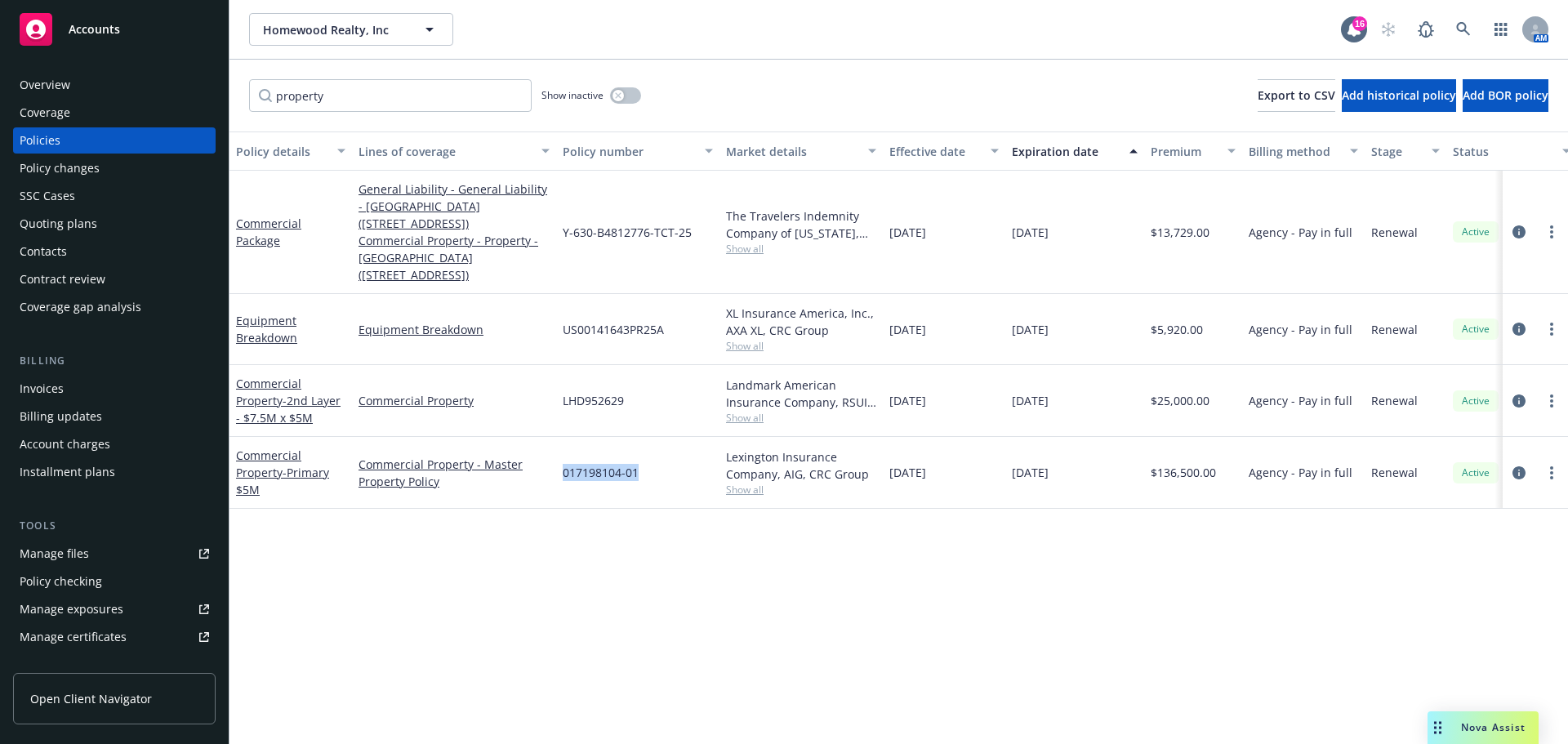
drag, startPoint x: 651, startPoint y: 470, endPoint x: 560, endPoint y: 482, distance: 91.8
click at [560, 482] on div "017198104-01" at bounding box center [637, 473] width 164 height 72
copy span "017198104-01"
click at [1524, 475] on icon "circleInformation" at bounding box center [1519, 473] width 13 height 13
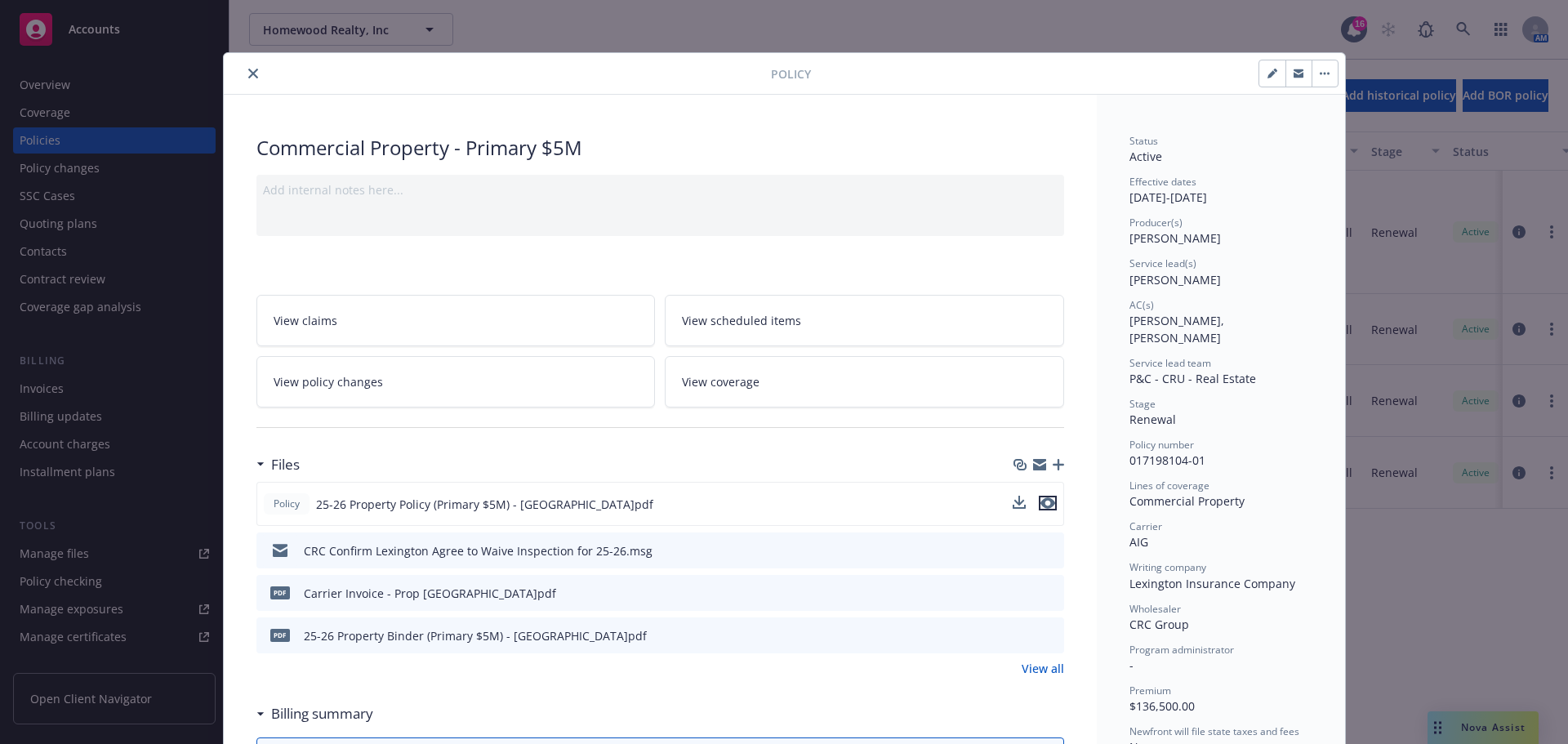
click at [1043, 504] on icon "preview file" at bounding box center [1048, 503] width 15 height 12
click at [243, 78] on button "close" at bounding box center [253, 73] width 19 height 19
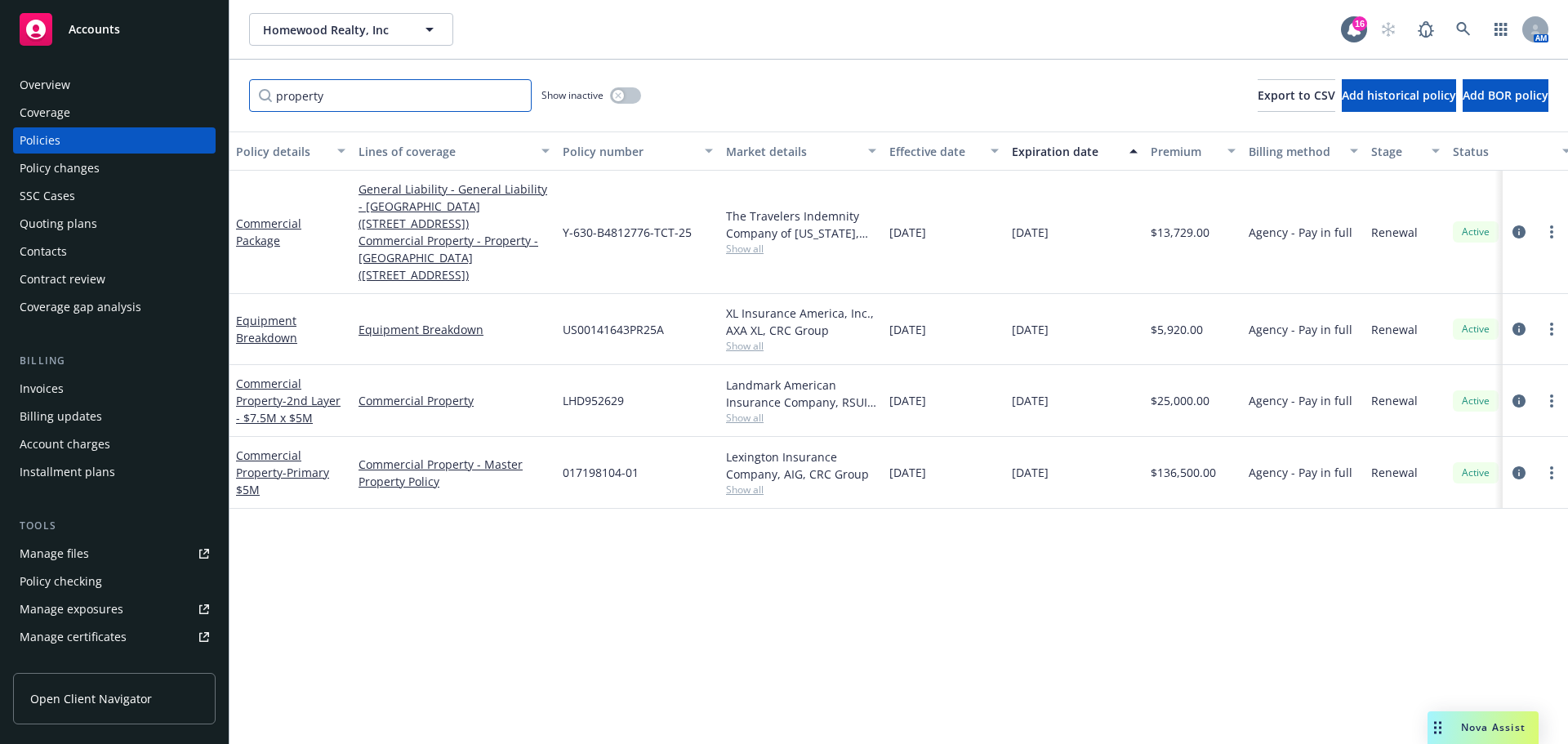
drag, startPoint x: 284, startPoint y: 96, endPoint x: 204, endPoint y: 91, distance: 80.2
click at [204, 92] on div "Accounts Overview Coverage Policies Policy changes SSC Cases Quoting plans Cont…" at bounding box center [784, 372] width 1568 height 744
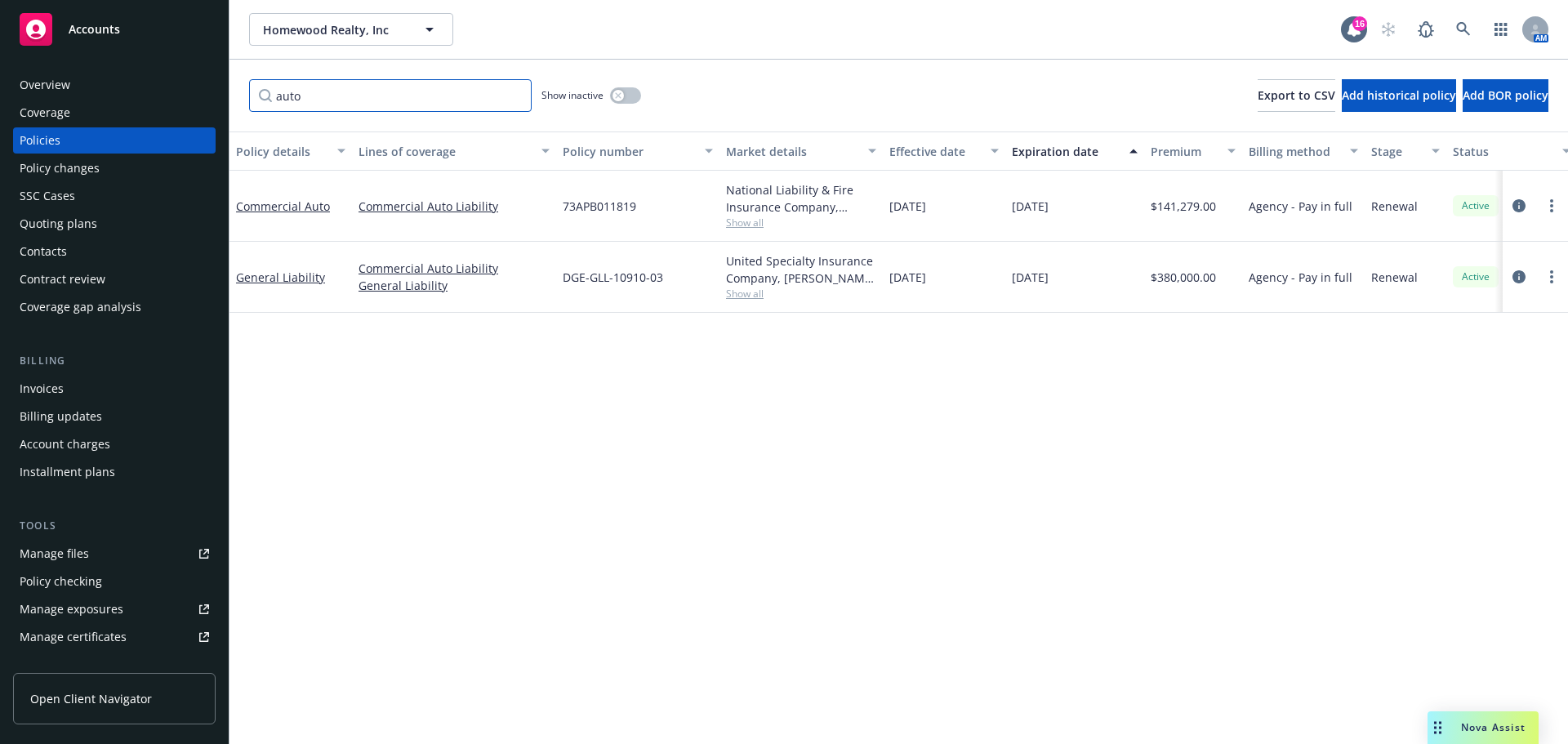
type input "auto"
click at [645, 106] on div "auto Show inactive Export to CSV Add historical policy Add BOR policy" at bounding box center [898, 96] width 1338 height 72
click at [619, 99] on div "button" at bounding box center [619, 96] width 12 height 12
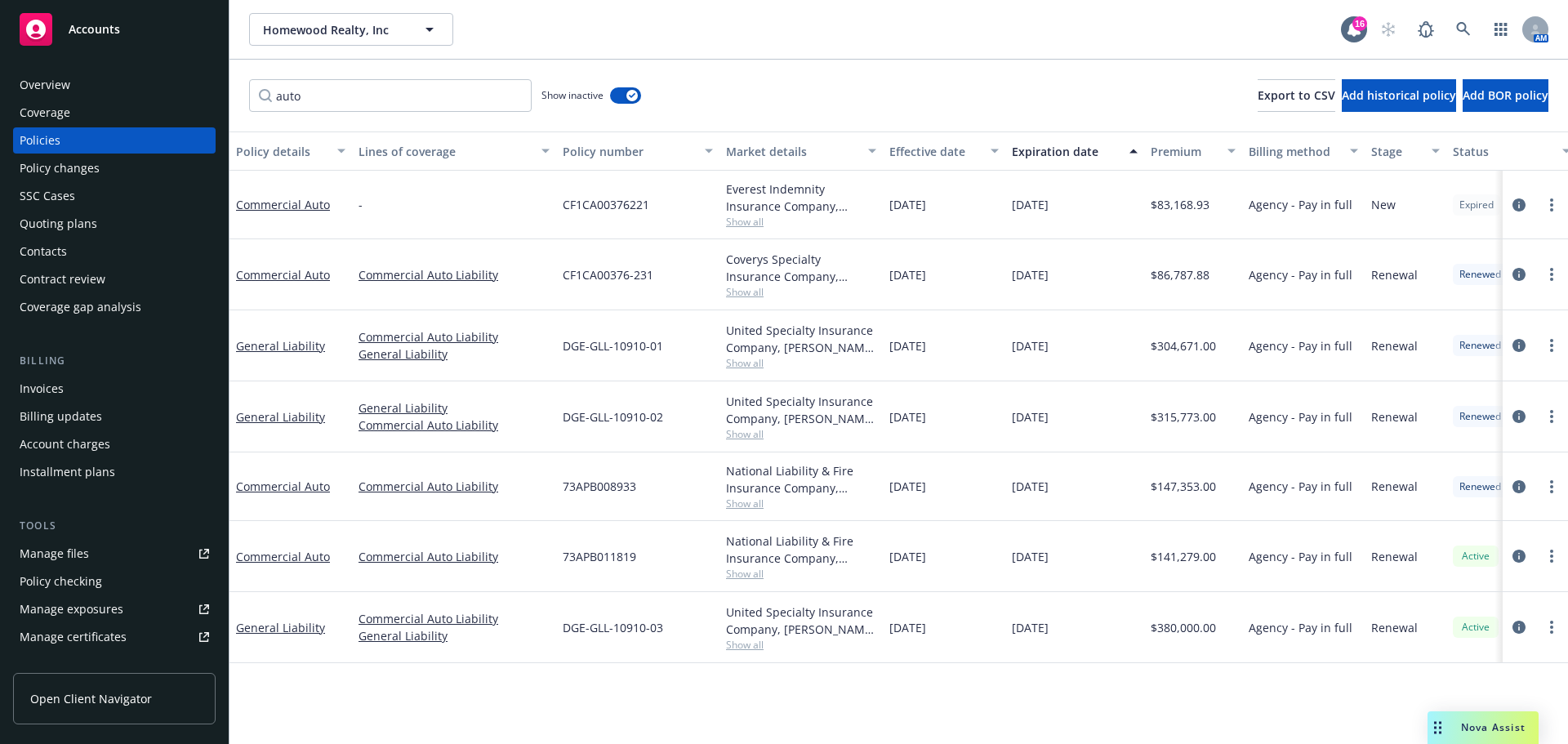
click at [759, 223] on span "Show all" at bounding box center [801, 222] width 150 height 14
click at [929, 78] on div "auto Show inactive Export to CSV Add historical policy Add BOR policy" at bounding box center [898, 96] width 1338 height 72
drag, startPoint x: 648, startPoint y: 554, endPoint x: 563, endPoint y: 556, distance: 85.0
click at [563, 556] on div "73APB011819" at bounding box center [637, 557] width 164 height 71
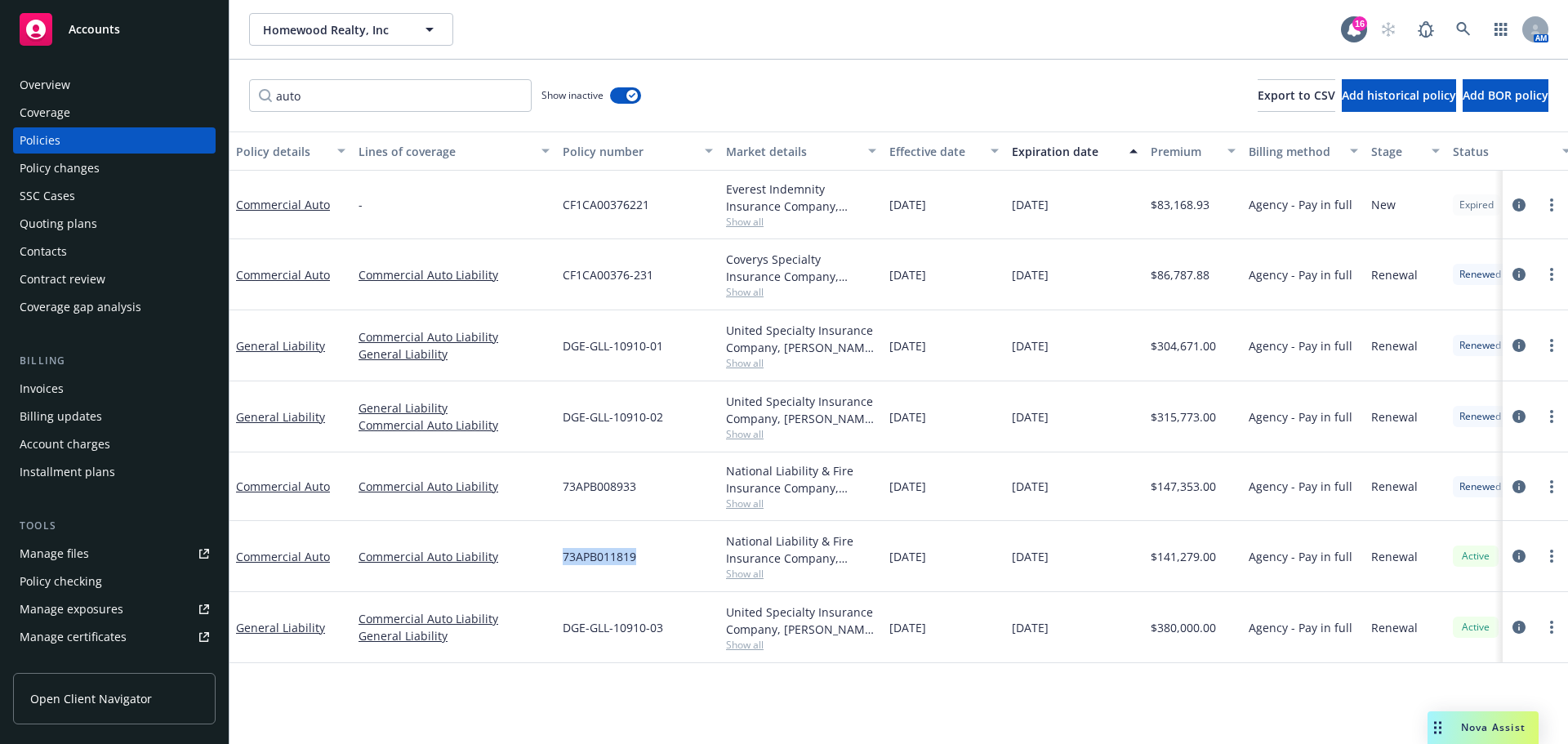
copy span "73APB011819"
drag, startPoint x: 650, startPoint y: 205, endPoint x: 556, endPoint y: 207, distance: 94.0
click at [556, 207] on div "Commercial Auto - CF1CA00376221 Everest Indemnity Insurance Company, Everest, R…" at bounding box center [1017, 205] width 1576 height 69
copy div "CF1CA00376221"
drag, startPoint x: 656, startPoint y: 277, endPoint x: 563, endPoint y: 279, distance: 93.0
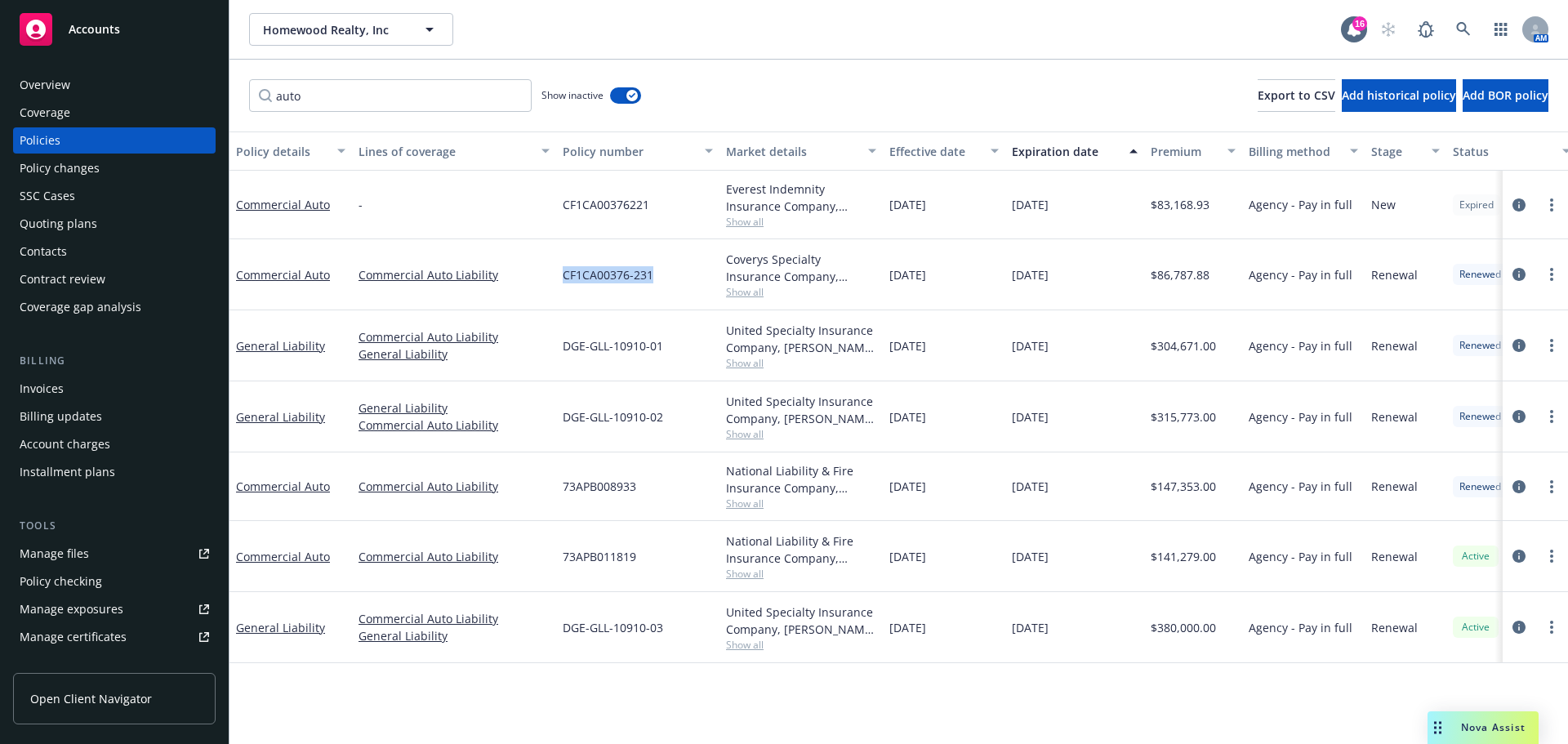
click at [563, 279] on div "CF1CA00376-231" at bounding box center [637, 275] width 164 height 71
copy span "CF1CA00376-231"
drag, startPoint x: 640, startPoint y: 557, endPoint x: 558, endPoint y: 555, distance: 82.0
click at [558, 555] on div "73APB011819" at bounding box center [637, 557] width 164 height 71
copy span "73APB011819"
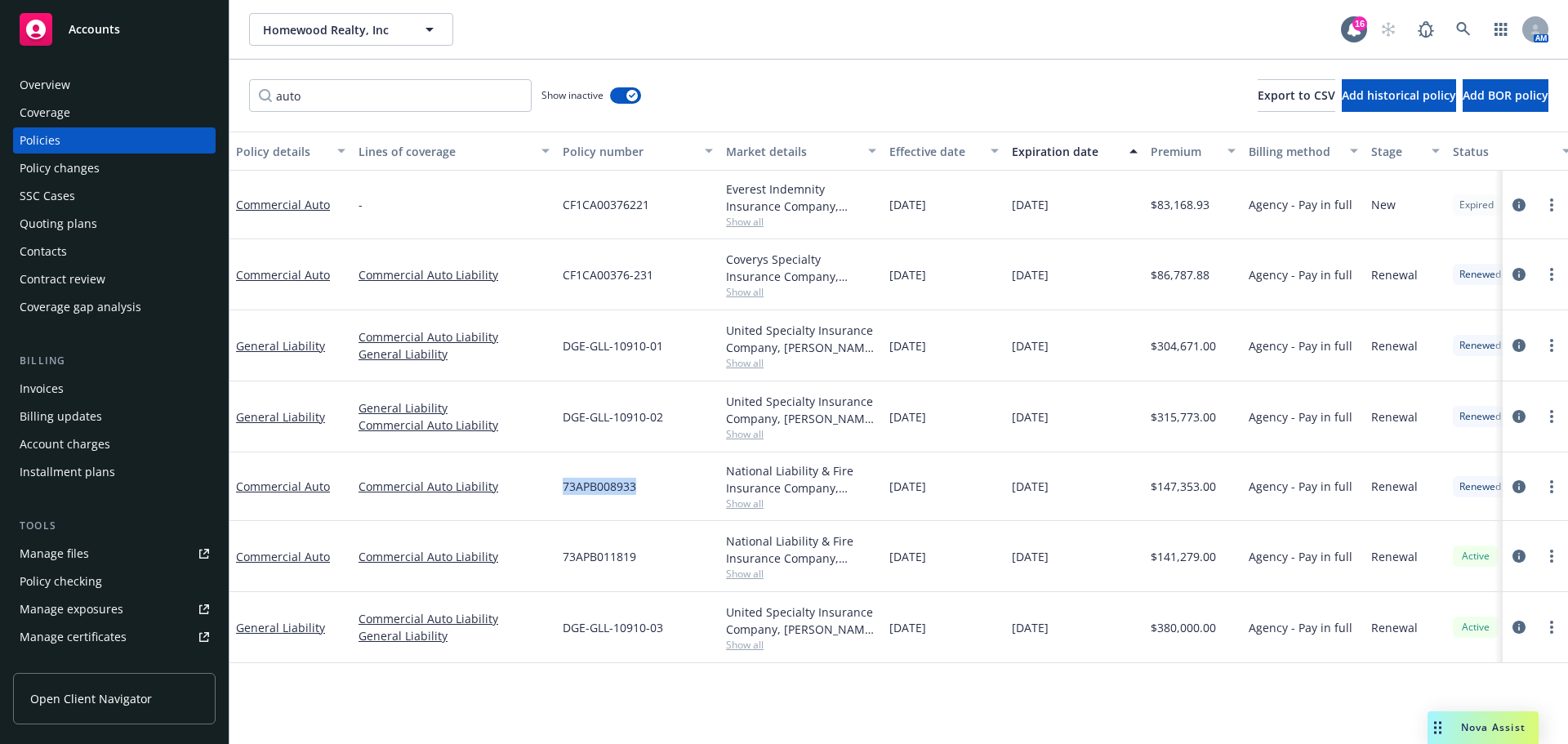
drag, startPoint x: 644, startPoint y: 485, endPoint x: 557, endPoint y: 490, distance: 87.1
click at [557, 490] on div "73APB008933" at bounding box center [637, 487] width 164 height 69
copy span "73APB008933"
click at [320, 29] on span "Homewood Realty, Inc" at bounding box center [333, 29] width 141 height 17
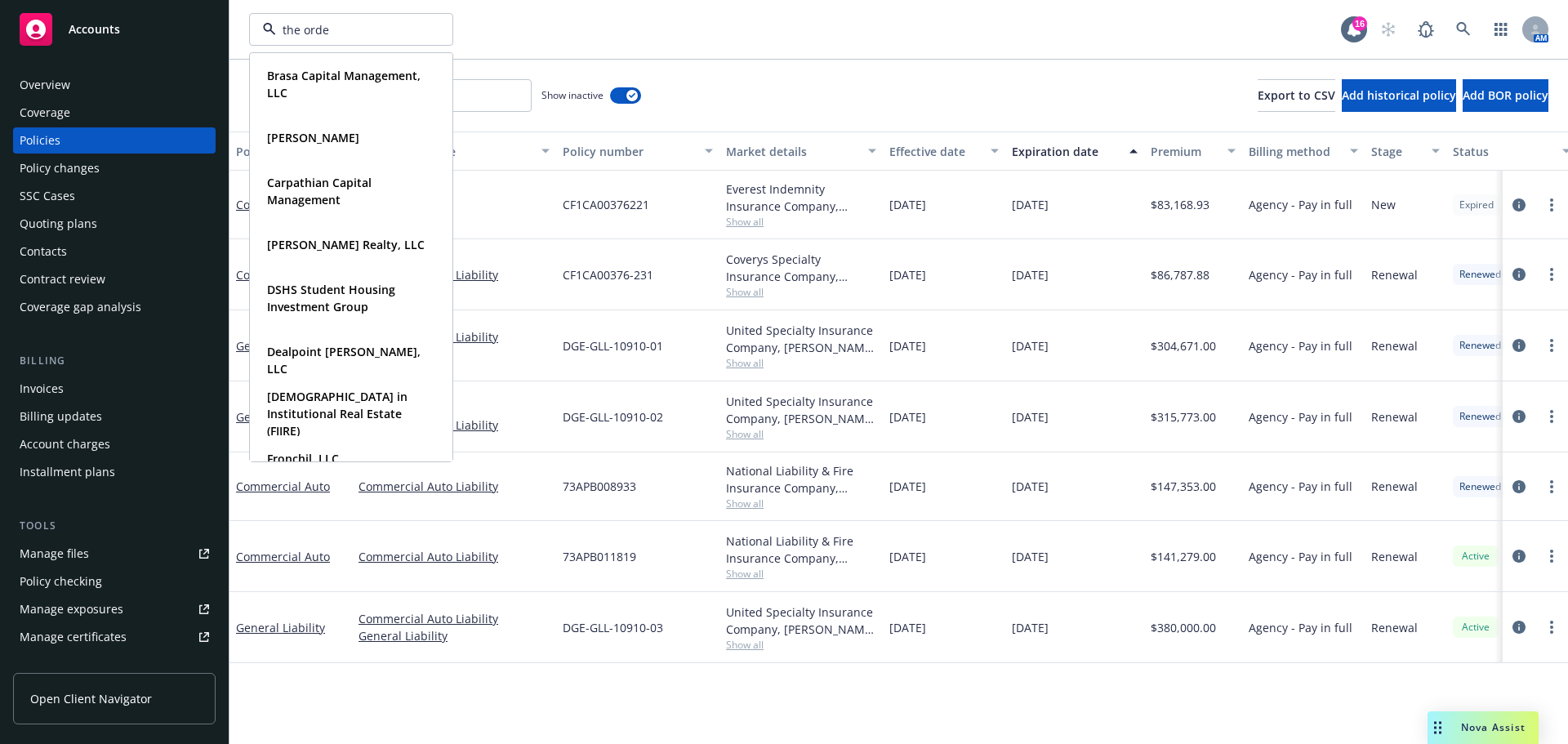
type input "the orden"
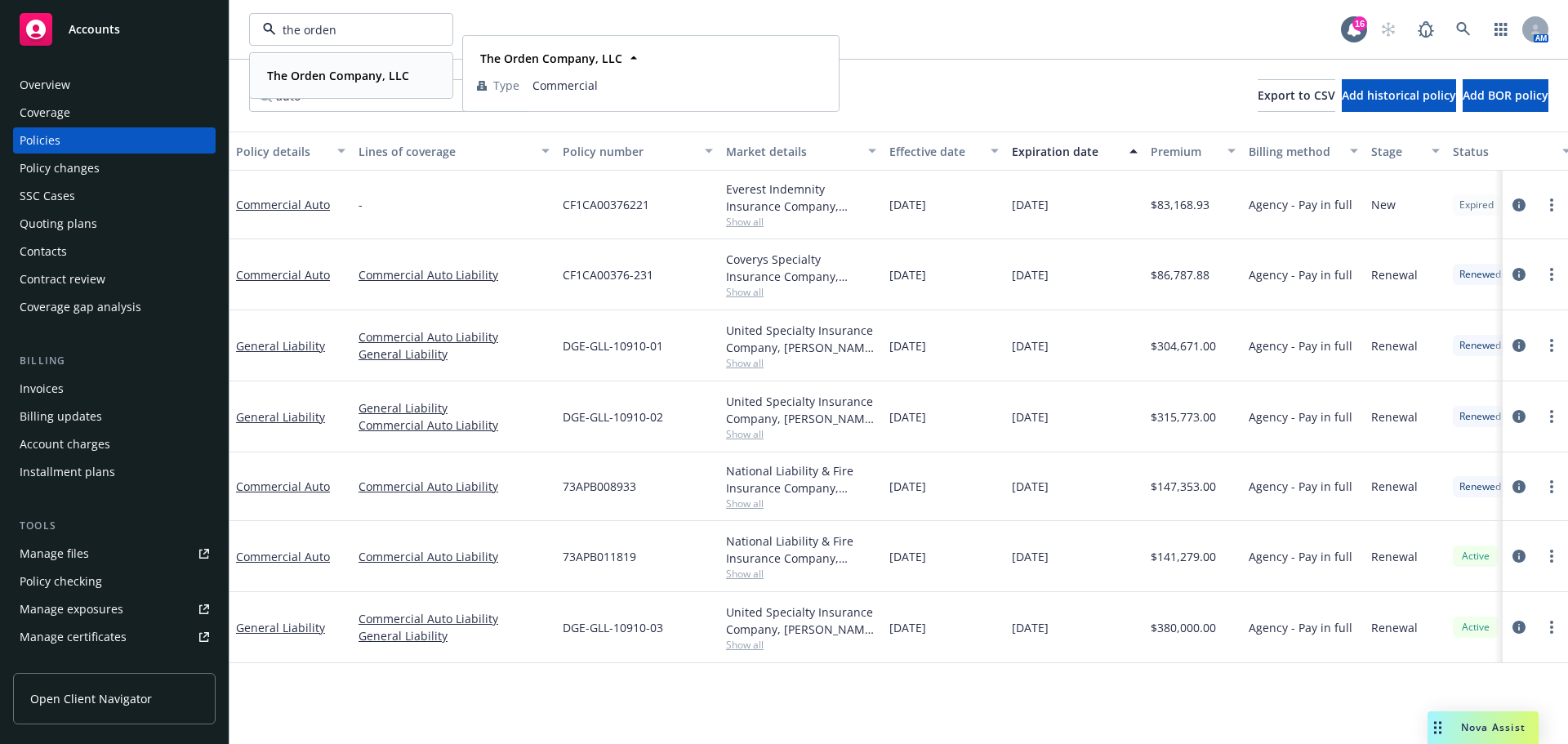
click at [313, 97] on div "The Orden Company, LLC Type Commercial" at bounding box center [351, 76] width 201 height 44
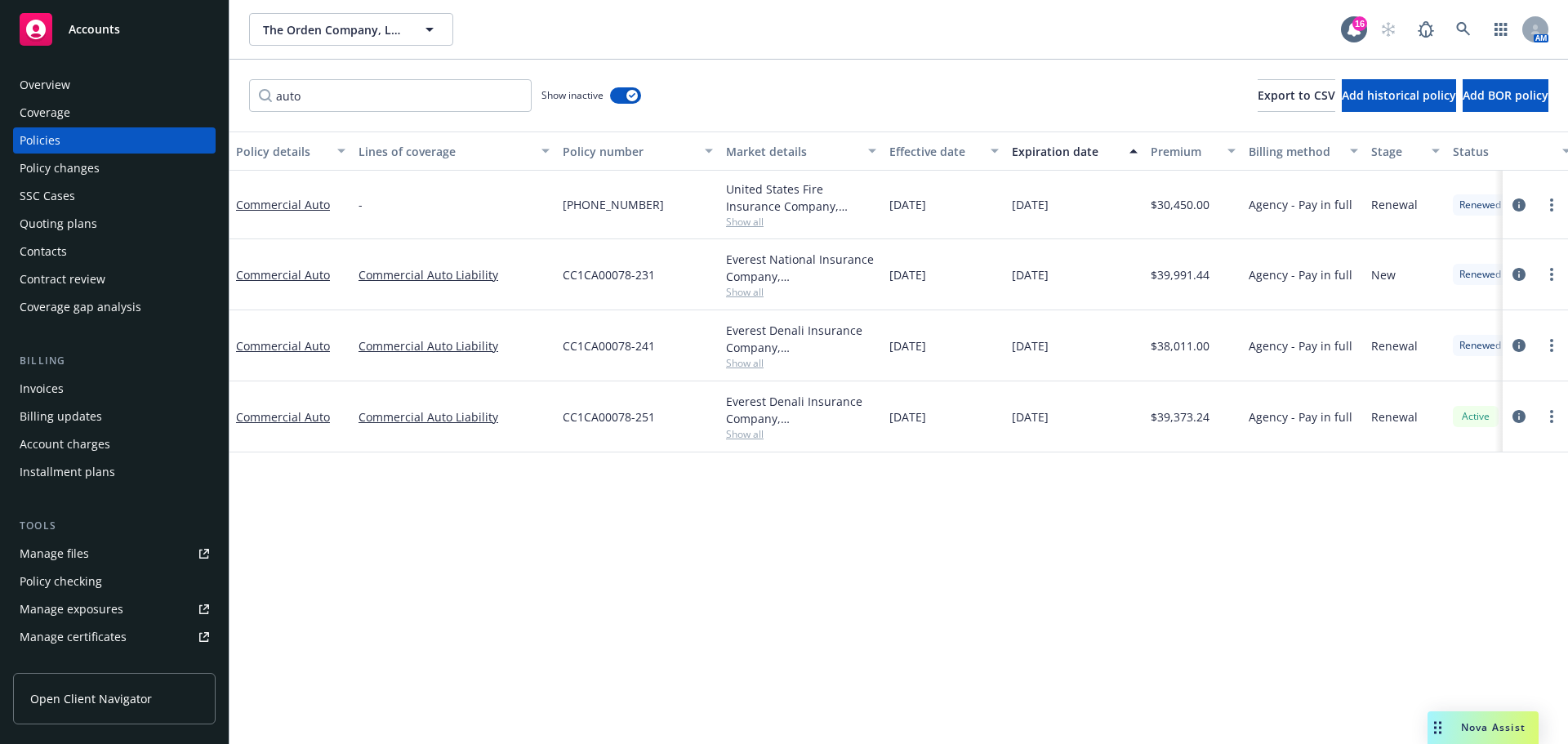
click at [58, 167] on div "Policy changes" at bounding box center [59, 168] width 80 height 26
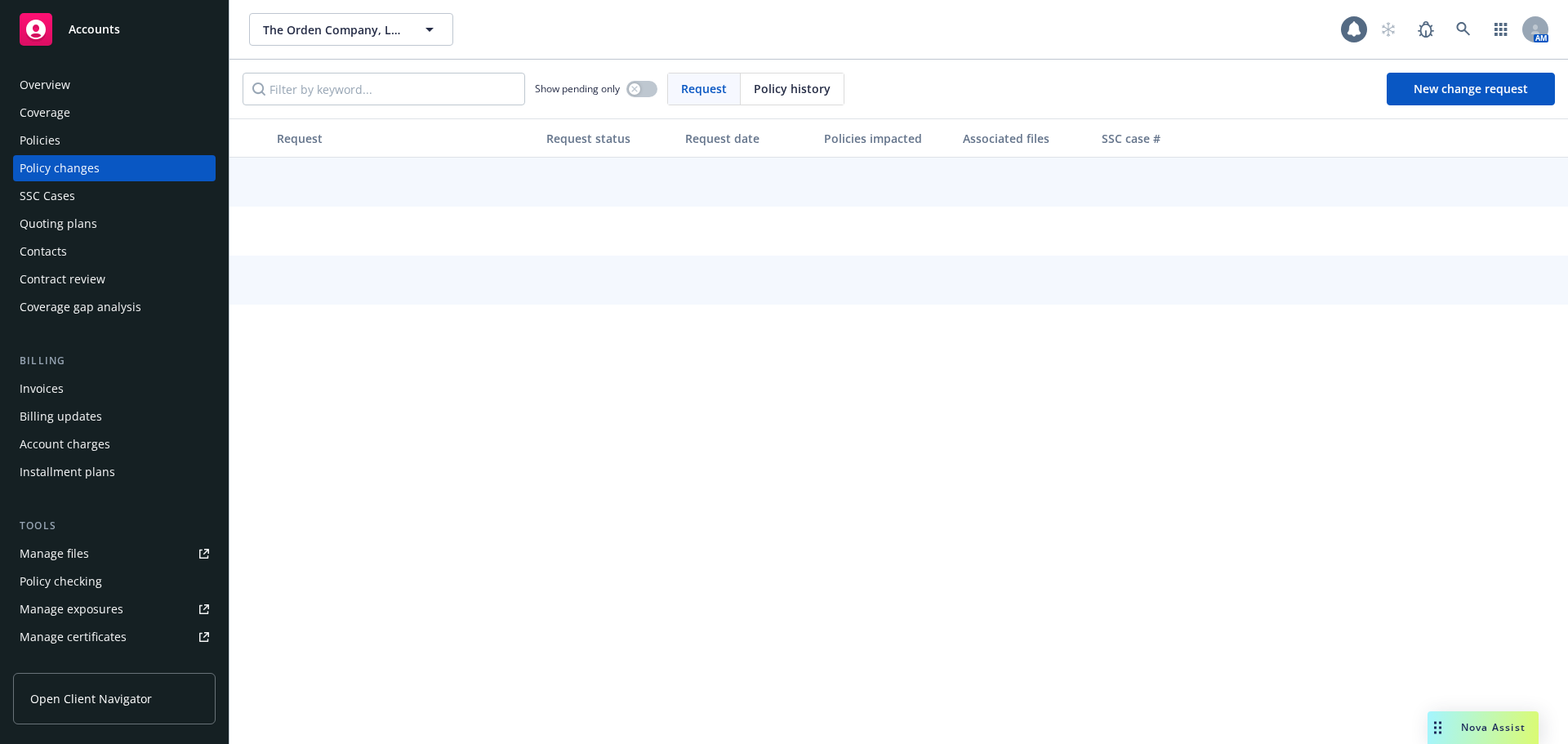
click at [56, 217] on div "Quoting plans" at bounding box center [58, 223] width 77 height 26
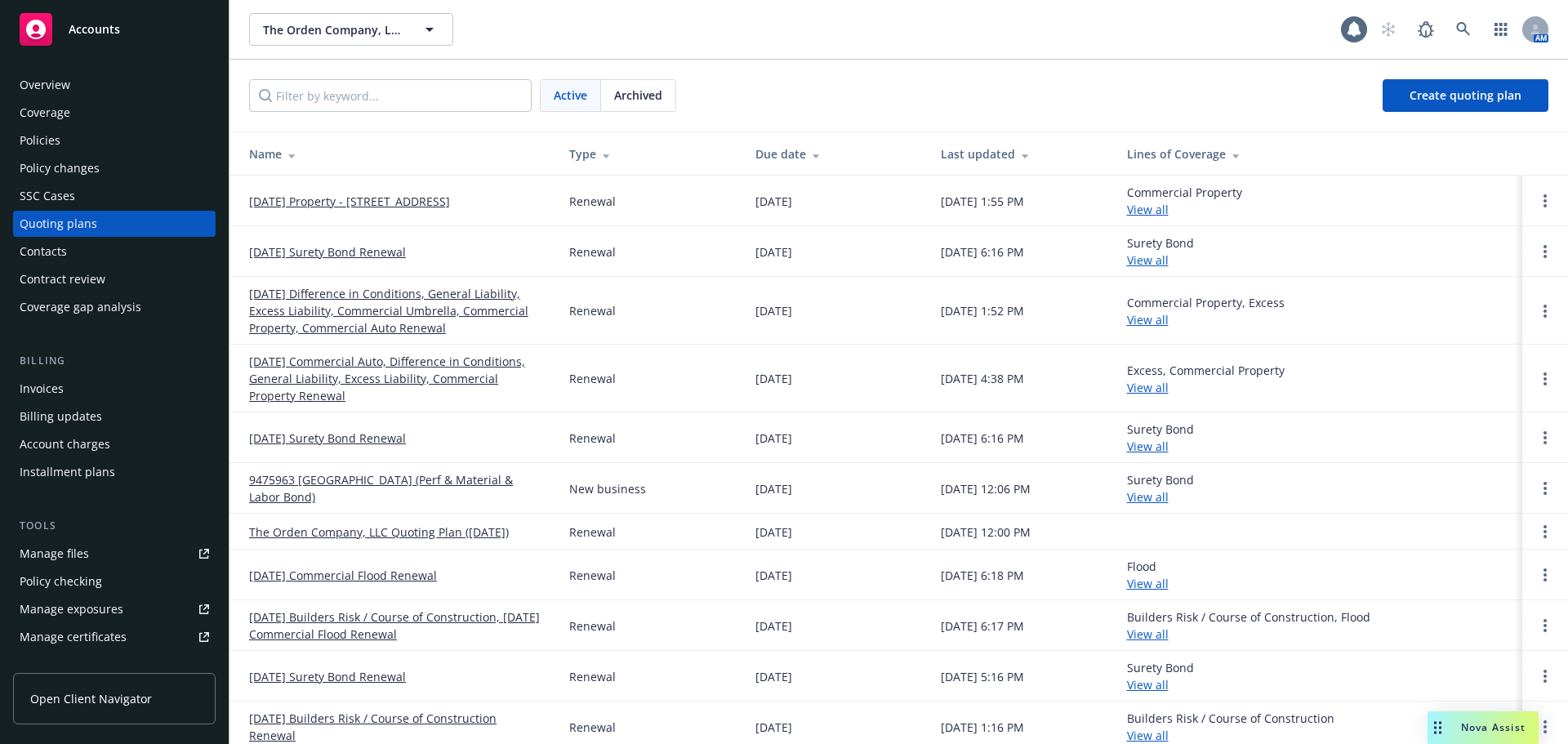
click at [386, 199] on link "[DATE] Property - [STREET_ADDRESS]" at bounding box center [349, 202] width 201 height 17
